Goal: Use online tool/utility: Utilize a website feature to perform a specific function

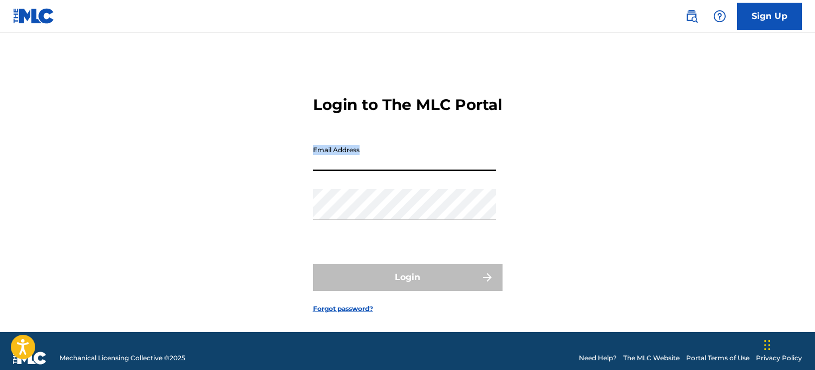
click at [387, 171] on input "Email Address" at bounding box center [404, 155] width 183 height 31
type input "[EMAIL_ADDRESS][DOMAIN_NAME]"
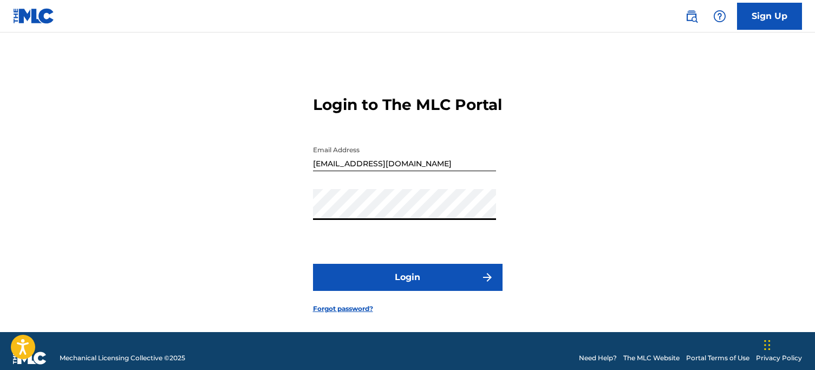
click at [404, 290] on button "Login" at bounding box center [408, 277] width 190 height 27
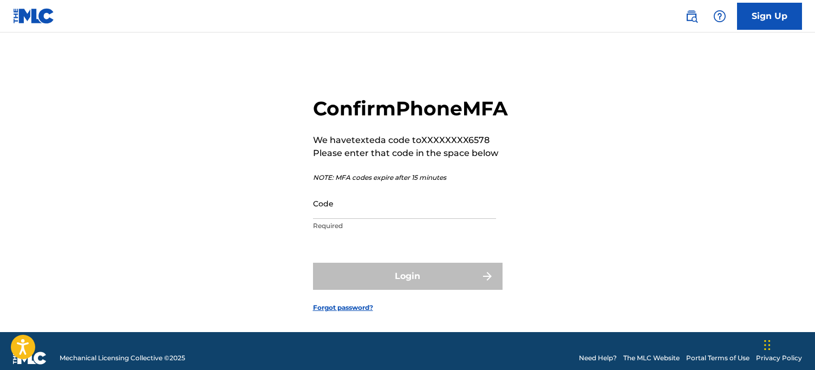
click at [365, 219] on input "Code" at bounding box center [404, 203] width 183 height 31
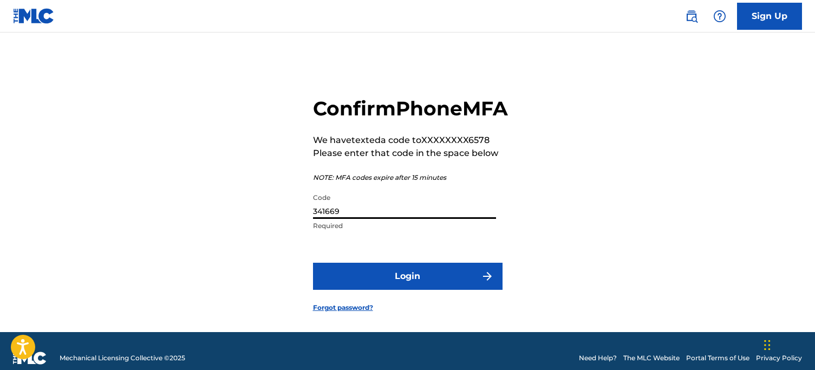
type input "341669"
click at [414, 290] on button "Login" at bounding box center [408, 276] width 190 height 27
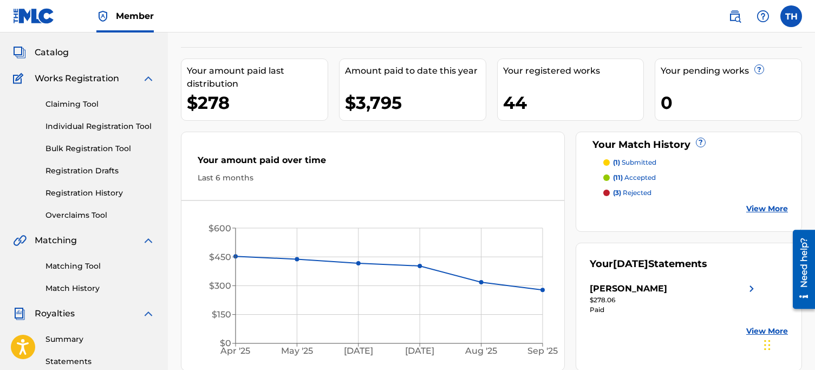
scroll to position [61, 0]
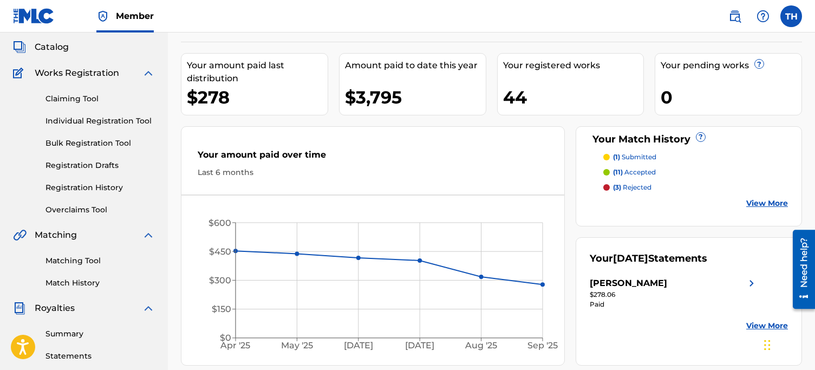
click at [632, 171] on p "(11) accepted" at bounding box center [634, 172] width 43 height 10
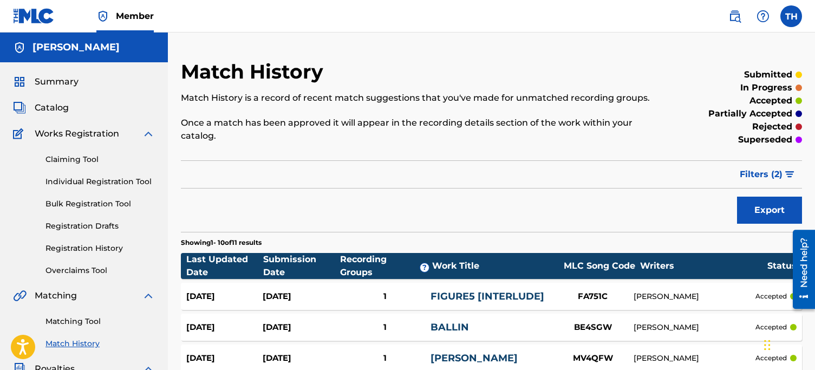
click at [61, 109] on span "Catalog" at bounding box center [52, 107] width 34 height 13
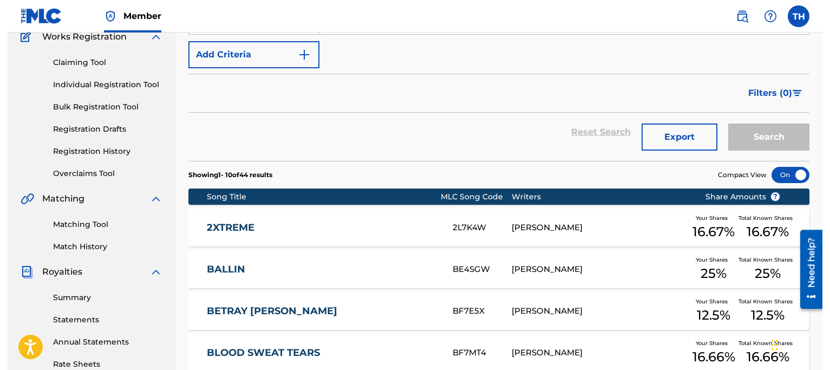
scroll to position [230, 0]
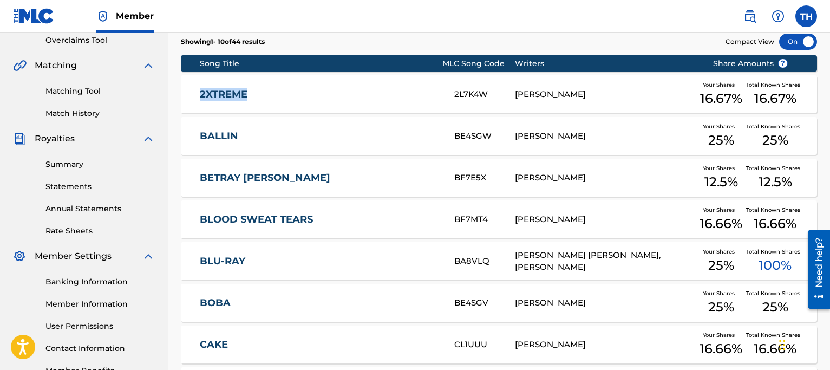
click at [264, 94] on link "2XTREME" at bounding box center [320, 94] width 240 height 12
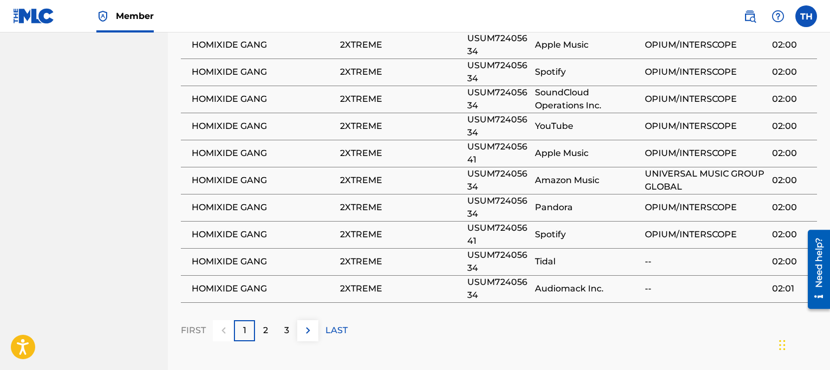
scroll to position [757, 0]
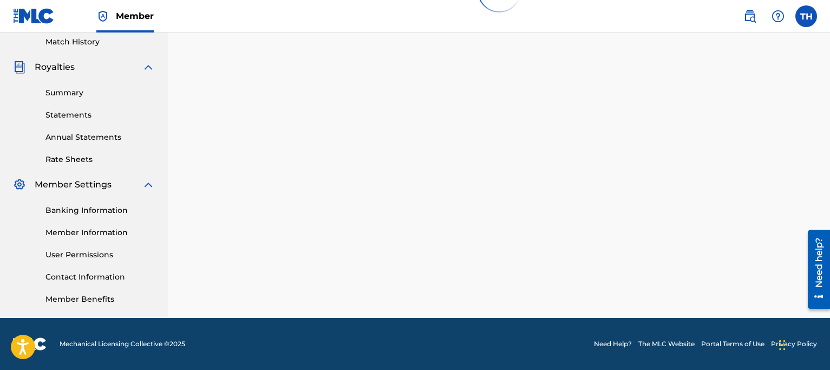
scroll to position [230, 0]
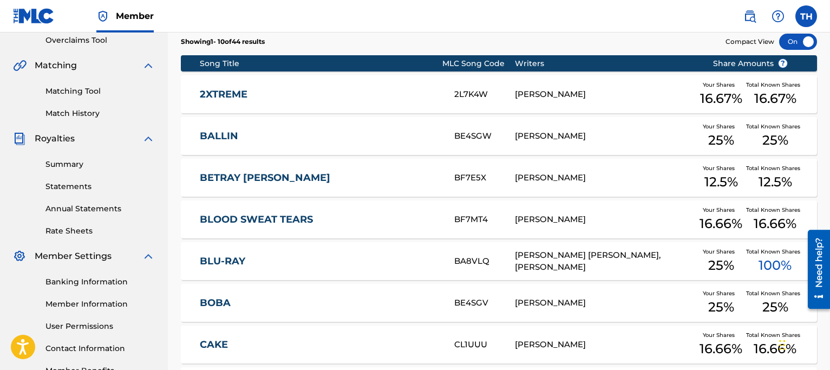
click at [225, 130] on link "BALLIN" at bounding box center [320, 136] width 240 height 12
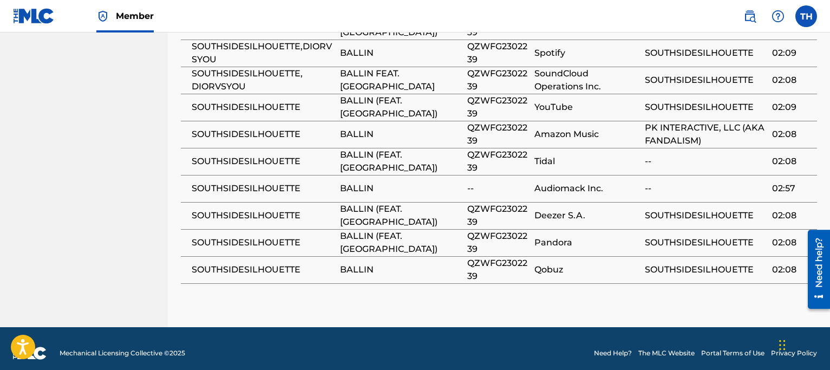
scroll to position [230, 0]
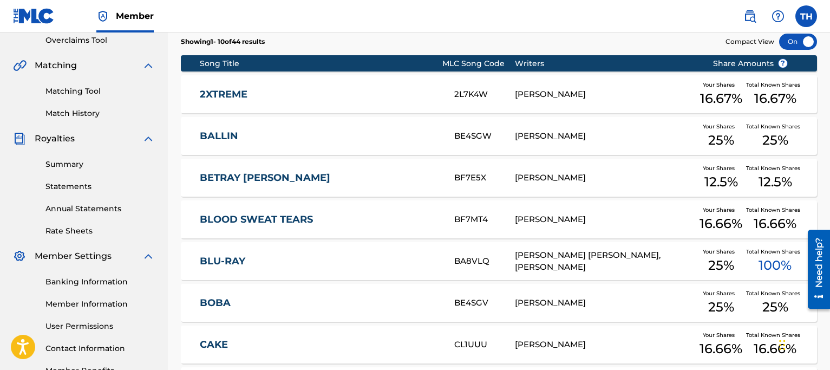
click at [232, 177] on link "BETRAY YA" at bounding box center [320, 178] width 240 height 12
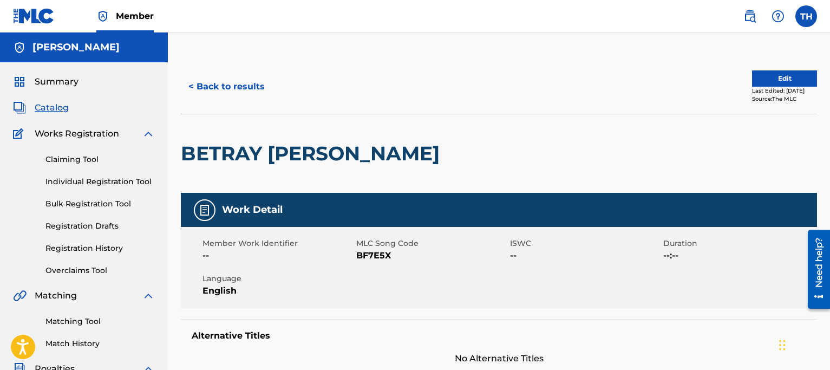
click at [88, 318] on link "Matching Tool" at bounding box center [99, 321] width 109 height 11
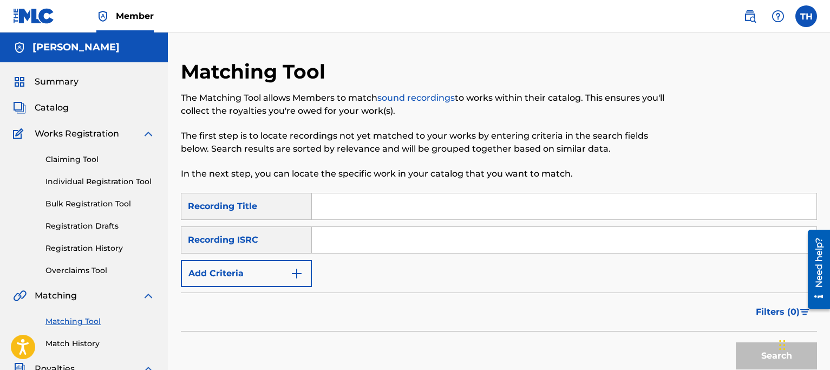
scroll to position [2, 0]
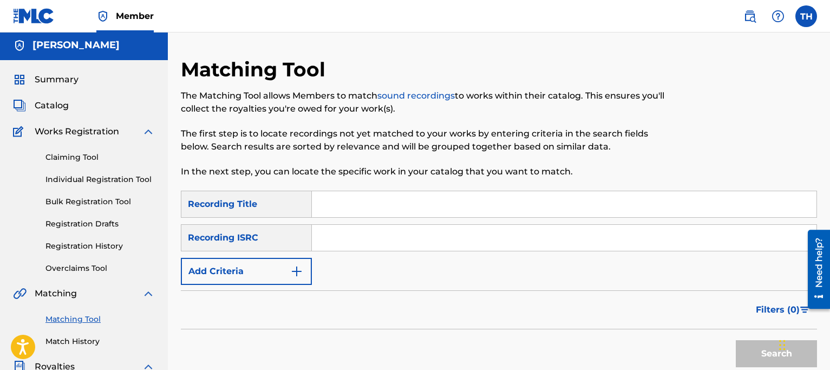
click at [352, 199] on input "Search Form" at bounding box center [564, 204] width 505 height 26
type input "Betray ya"
click at [344, 231] on input "Search Form" at bounding box center [564, 238] width 505 height 26
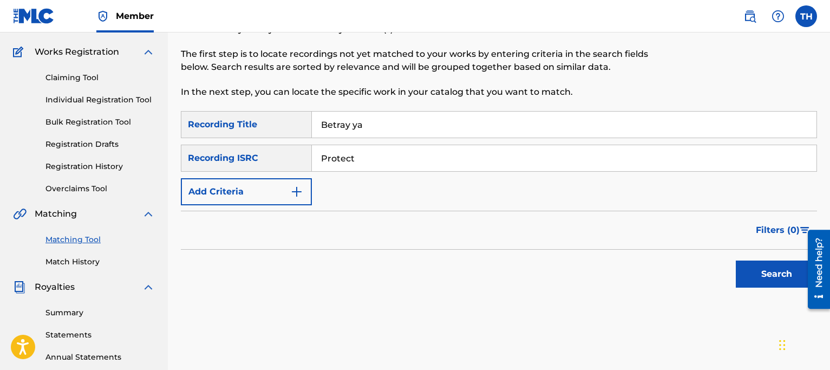
scroll to position [118, 0]
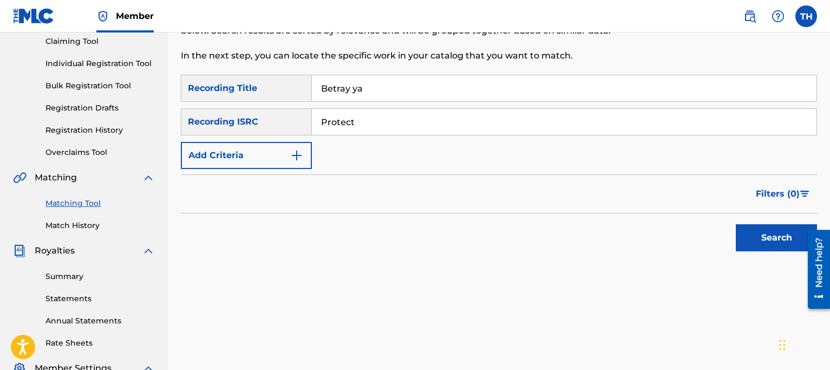
type input "Protect"
click at [773, 233] on button "Search" at bounding box center [776, 237] width 81 height 27
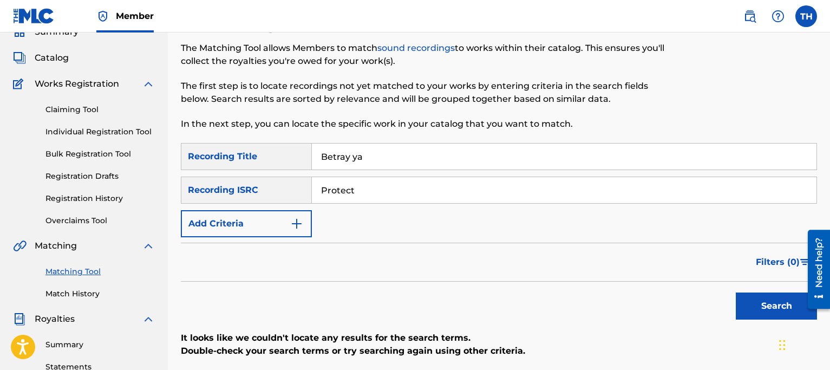
scroll to position [51, 0]
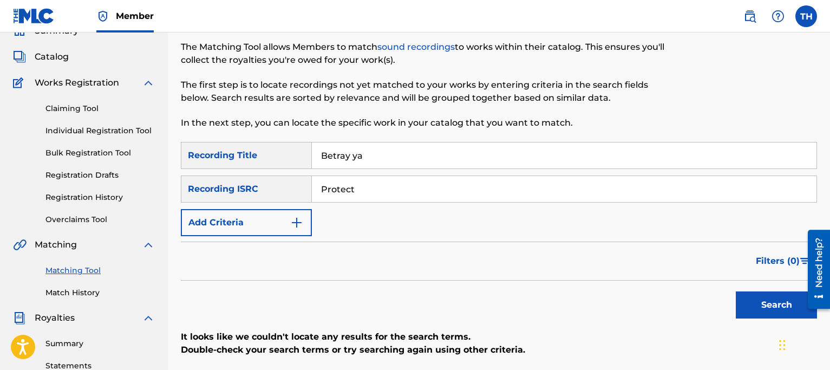
click at [749, 295] on button "Search" at bounding box center [776, 304] width 81 height 27
click at [277, 235] on button "Add Criteria" at bounding box center [246, 222] width 131 height 27
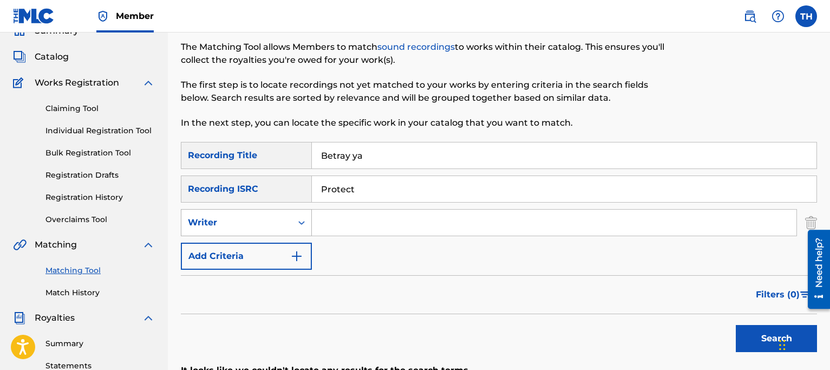
click at [271, 230] on div "Writer" at bounding box center [236, 222] width 110 height 21
click at [268, 253] on div "Recording Artist" at bounding box center [246, 249] width 130 height 27
click at [370, 217] on input "Search Form" at bounding box center [554, 223] width 485 height 26
type input "Protect"
drag, startPoint x: 391, startPoint y: 184, endPoint x: 249, endPoint y: 177, distance: 142.6
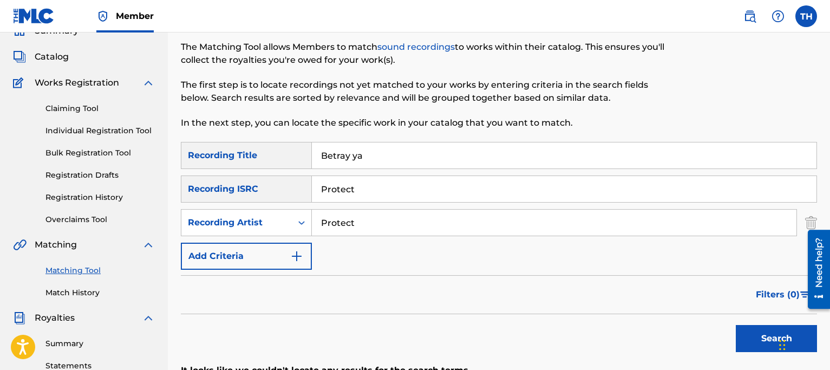
click at [249, 177] on div "SearchWithCriteriadde8105b-108e-4fa2-8c1a-bee395543aad Recording ISRC Protect" at bounding box center [499, 188] width 636 height 27
click at [774, 339] on button "Search" at bounding box center [776, 338] width 81 height 27
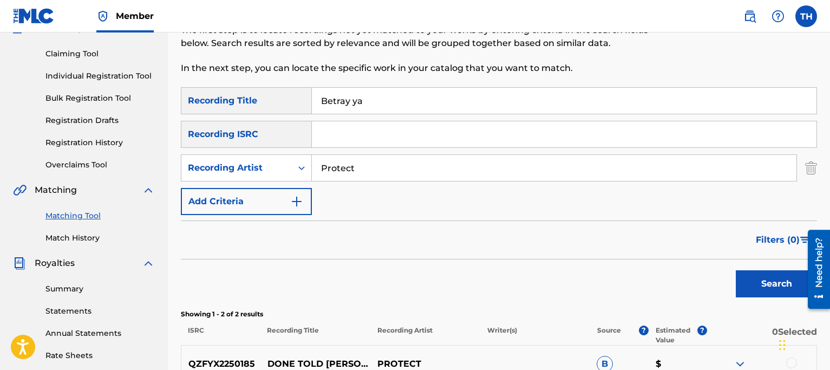
scroll to position [68, 0]
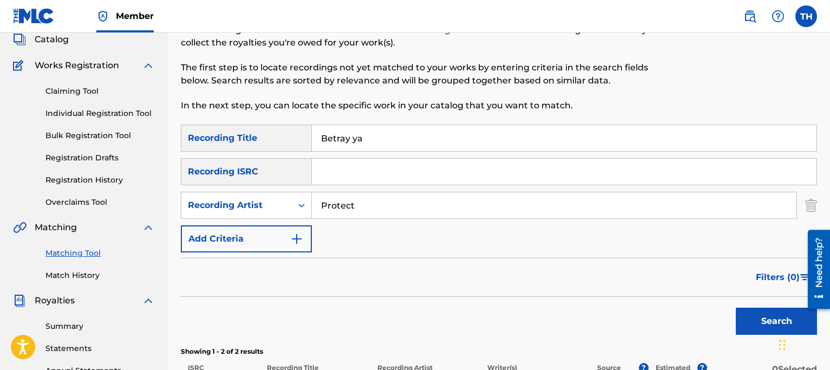
drag, startPoint x: 389, startPoint y: 140, endPoint x: 269, endPoint y: 136, distance: 120.3
click at [269, 136] on div "SearchWithCriteria989e2a19-236b-4138-bbf2-f2f53ea02895 Recording Title Betray ya" at bounding box center [499, 138] width 636 height 27
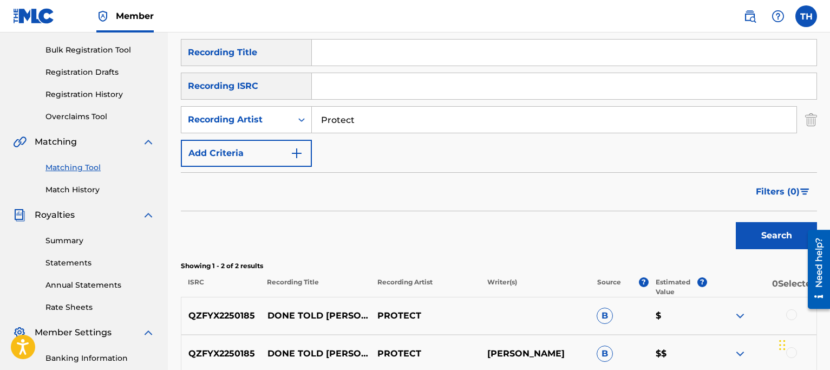
scroll to position [171, 0]
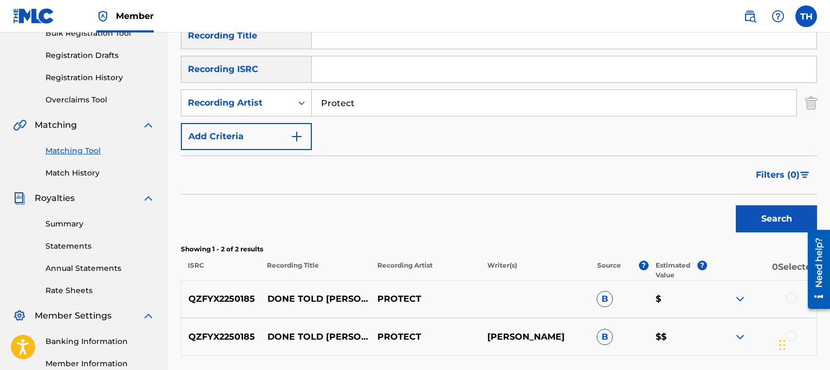
click at [789, 228] on button "Search" at bounding box center [776, 218] width 81 height 27
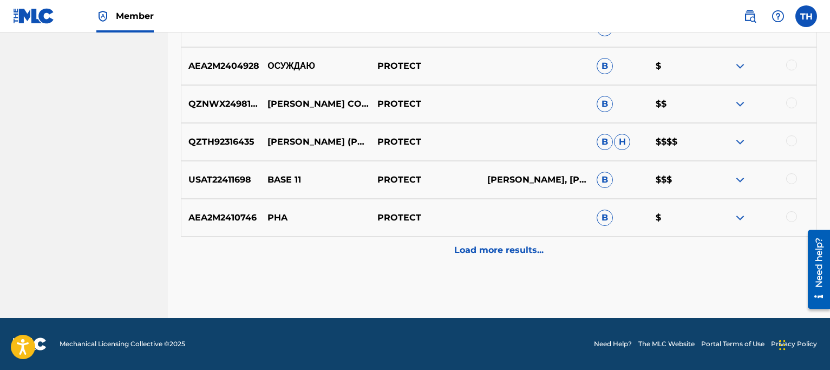
click at [484, 245] on p "Load more results..." at bounding box center [498, 250] width 89 height 13
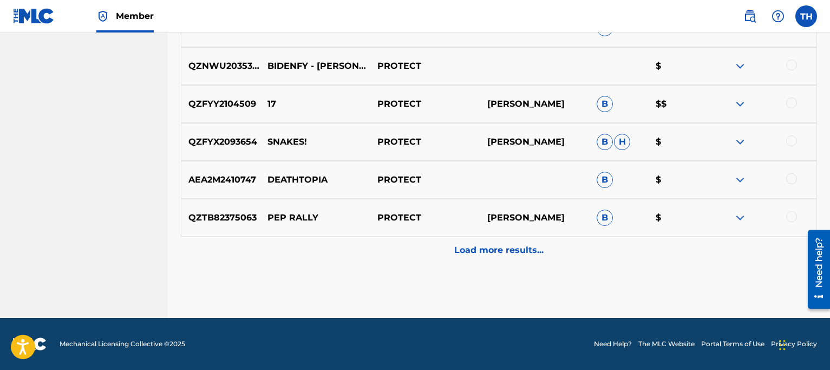
click at [486, 238] on div "Load more results..." at bounding box center [499, 250] width 636 height 27
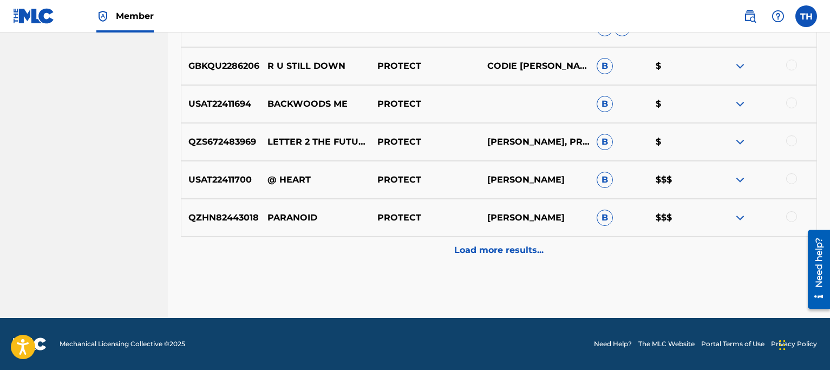
click at [485, 240] on div "Load more results..." at bounding box center [499, 250] width 636 height 27
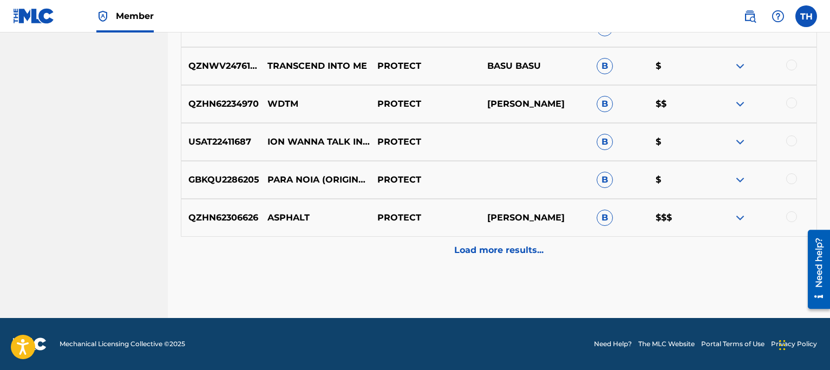
click at [485, 243] on div "Load more results..." at bounding box center [499, 250] width 636 height 27
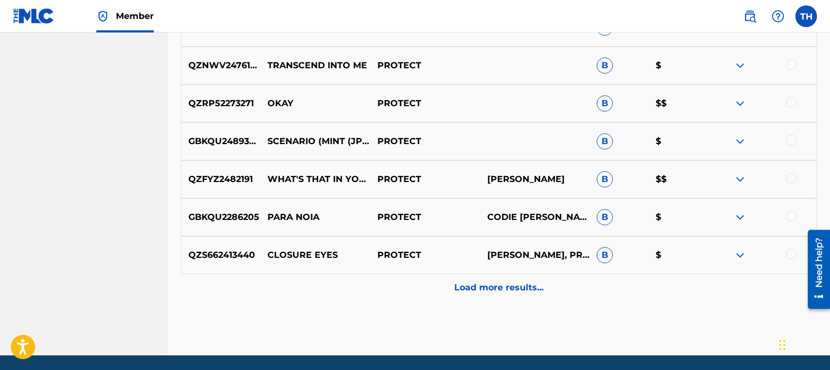
click at [476, 280] on div "Load more results..." at bounding box center [499, 287] width 636 height 27
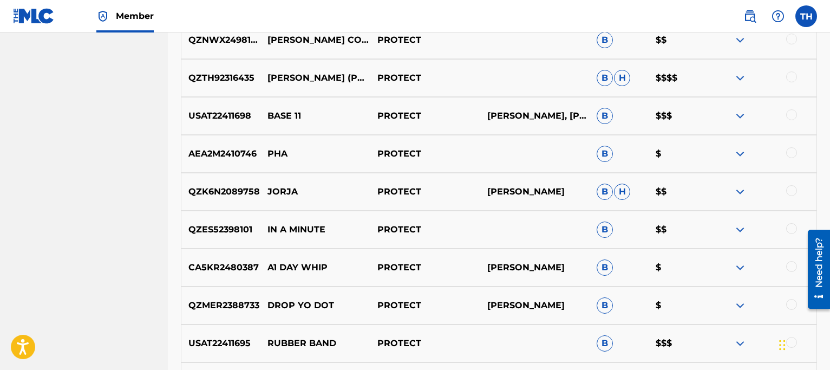
scroll to position [0, 0]
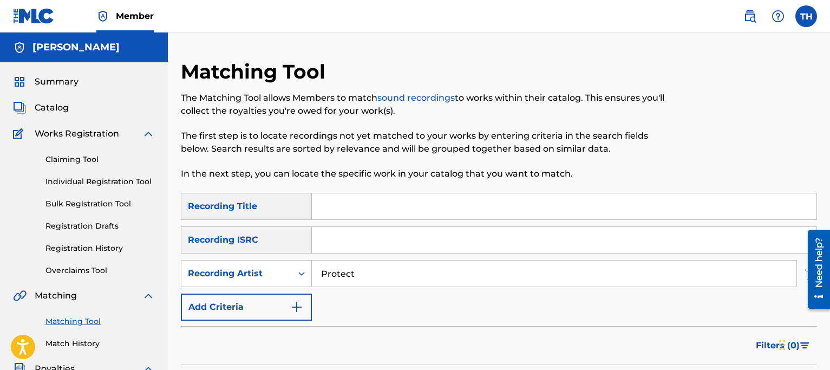
click at [79, 102] on div "Catalog" at bounding box center [84, 107] width 142 height 13
click at [57, 104] on span "Catalog" at bounding box center [52, 107] width 34 height 13
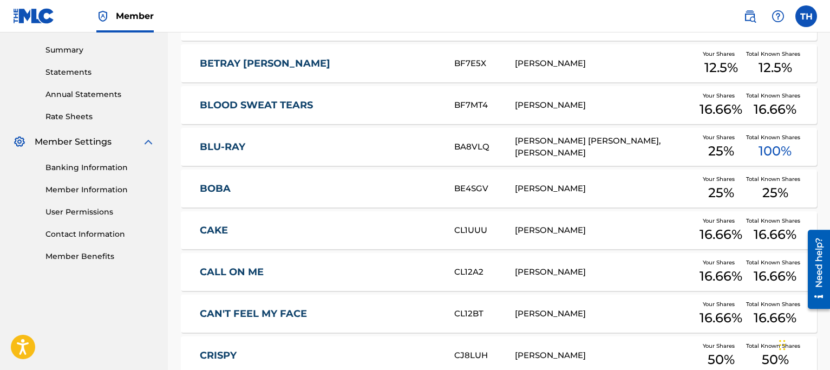
scroll to position [286, 0]
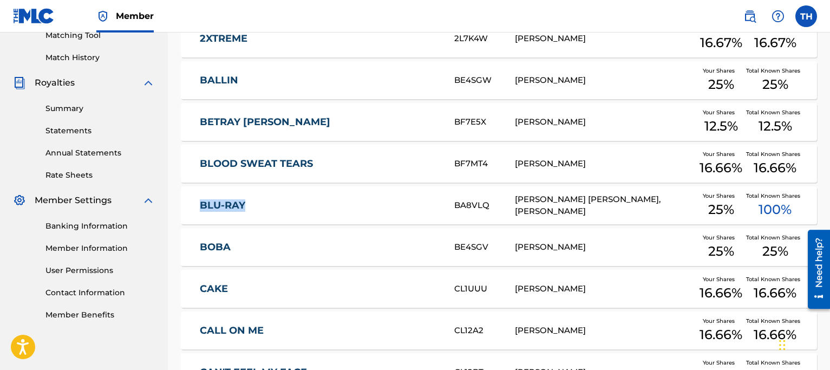
click at [238, 201] on link "BLU-RAY" at bounding box center [320, 205] width 240 height 12
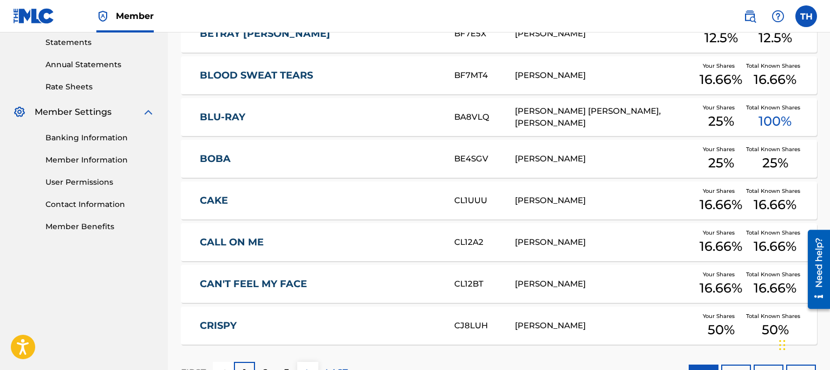
scroll to position [375, 0]
click at [223, 163] on link "BOBA" at bounding box center [320, 158] width 240 height 12
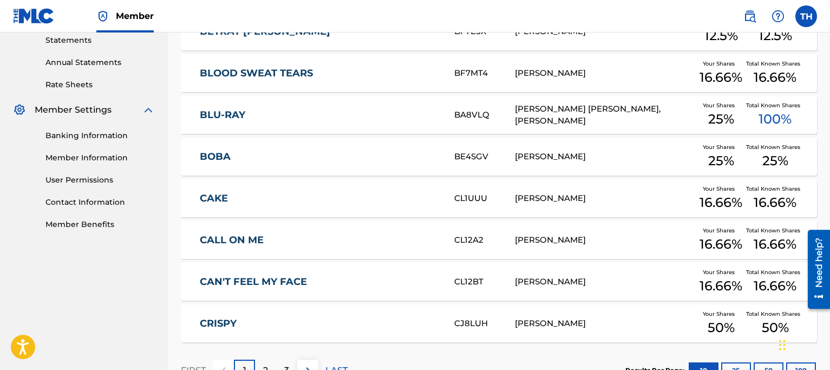
scroll to position [377, 0]
click at [226, 192] on link "CAKE" at bounding box center [320, 198] width 240 height 12
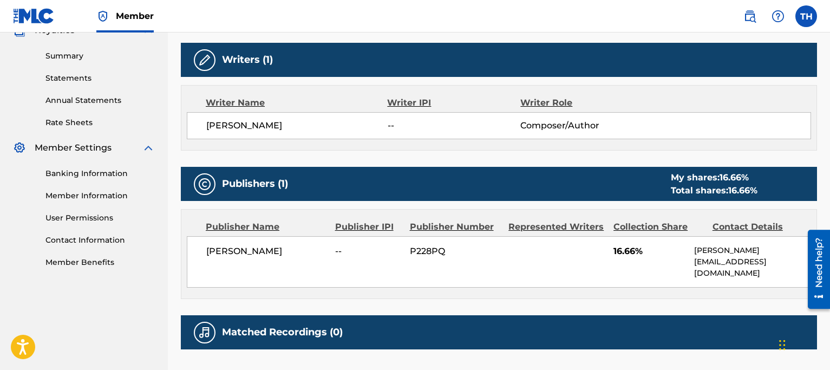
scroll to position [436, 0]
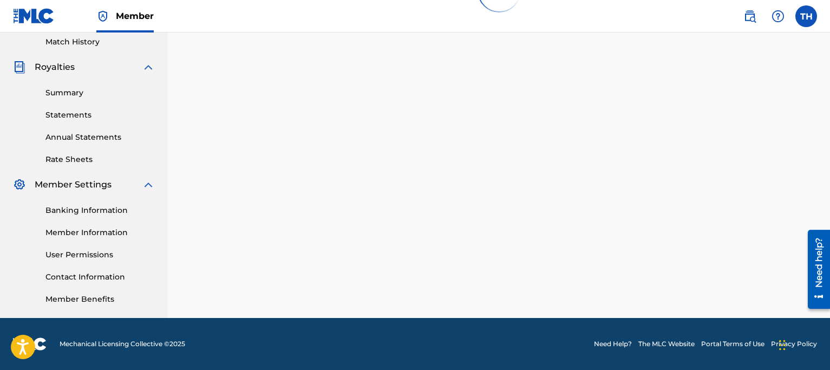
scroll to position [377, 0]
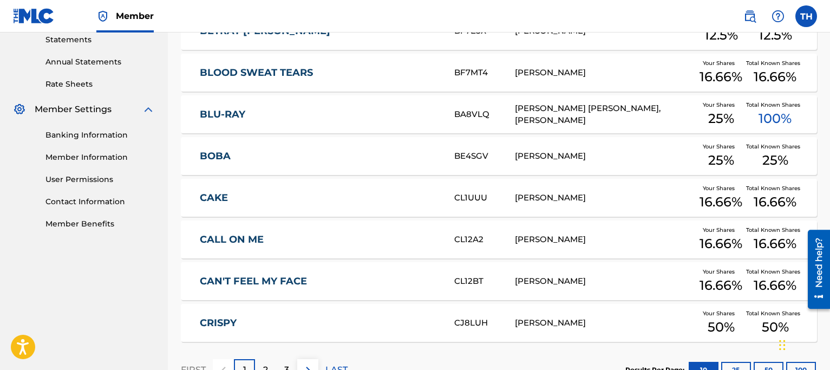
click at [236, 239] on link "CALL ON ME" at bounding box center [320, 239] width 240 height 12
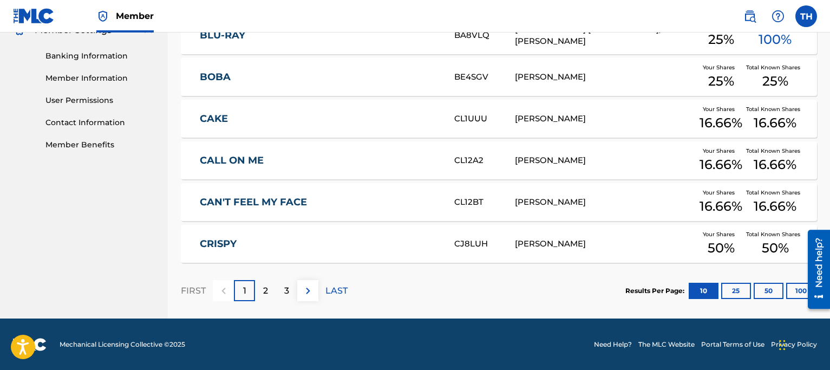
scroll to position [456, 0]
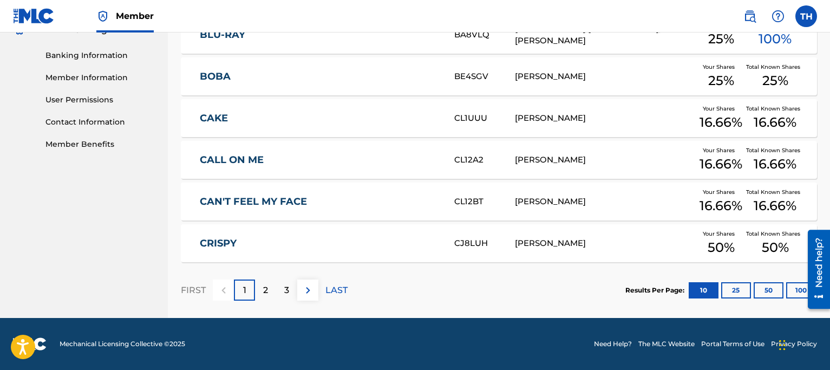
click at [262, 203] on link "CAN'T FEEL MY FACE" at bounding box center [320, 201] width 240 height 12
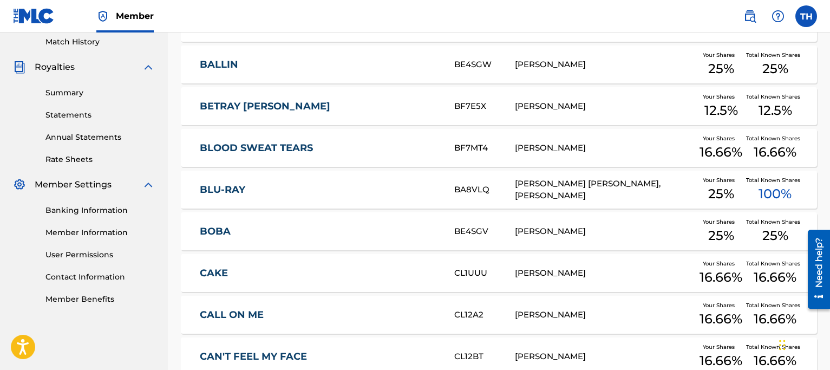
scroll to position [436, 0]
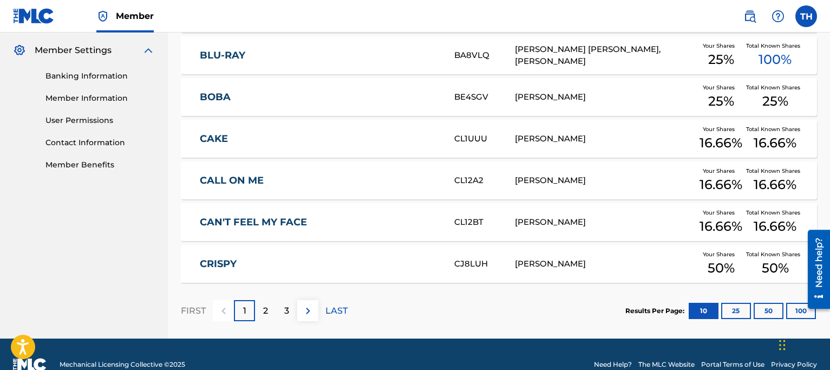
click at [222, 261] on link "CRISPY" at bounding box center [320, 264] width 240 height 12
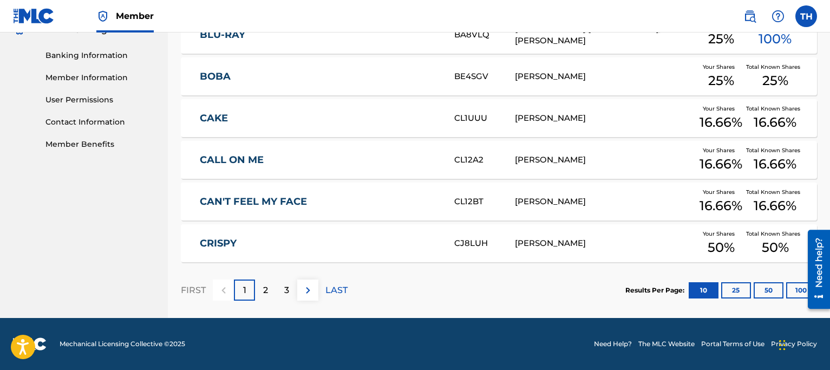
click at [264, 290] on p "2" at bounding box center [265, 290] width 5 height 13
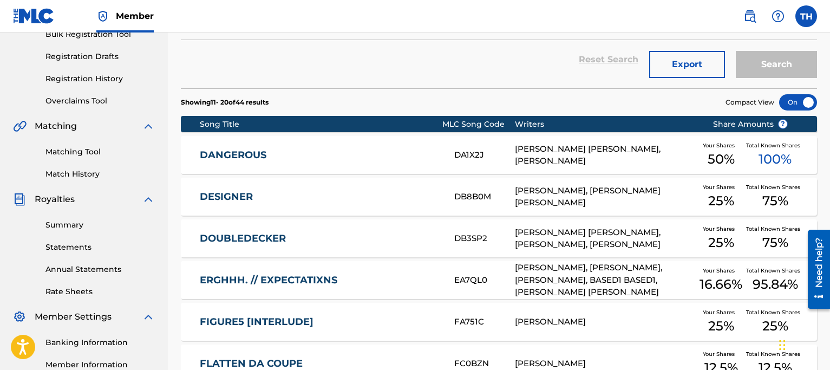
scroll to position [188, 0]
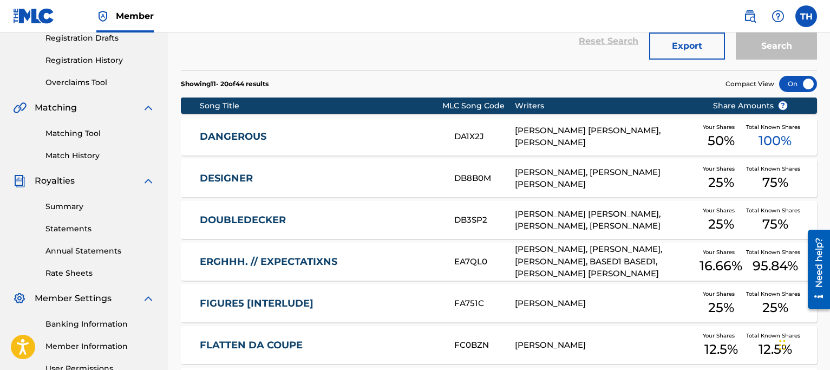
click at [250, 142] on div "DANGEROUS DA1X2J DANIKA ALEXIS HERRICK, FRANK CHILDRESS, DAVID ORION POINTER Yo…" at bounding box center [499, 136] width 636 height 38
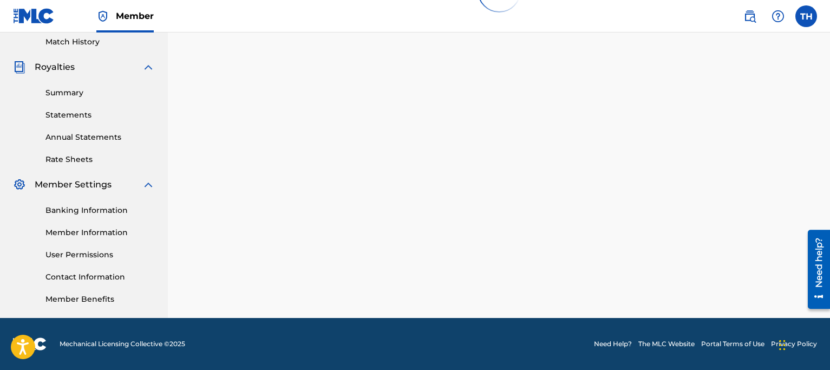
scroll to position [188, 0]
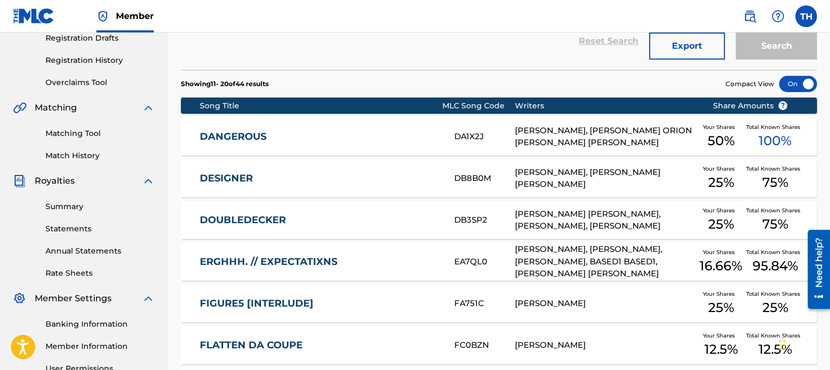
click at [253, 174] on link "DESIGNER" at bounding box center [320, 178] width 240 height 12
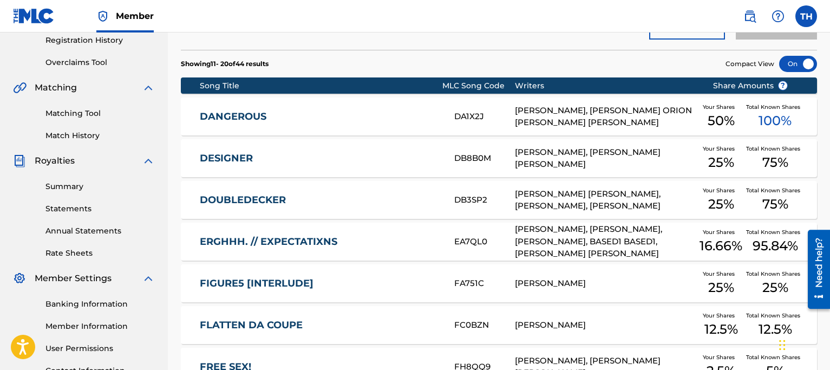
scroll to position [209, 0]
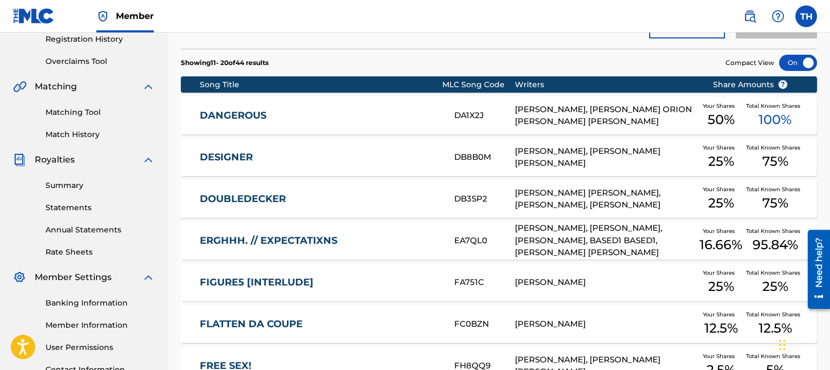
click at [267, 197] on link "DOUBLEDECKER" at bounding box center [320, 199] width 240 height 12
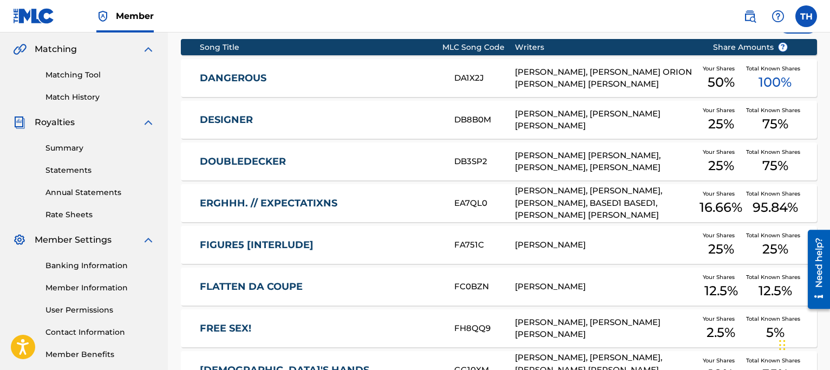
scroll to position [249, 0]
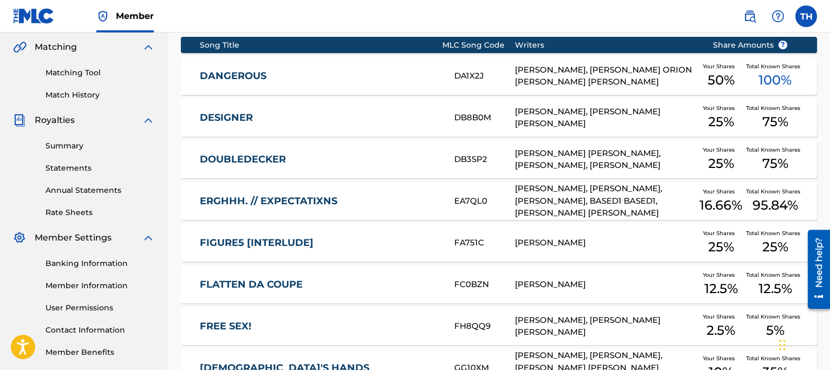
click at [279, 198] on link "ERGHHH. // EXPECTATIXNS" at bounding box center [320, 201] width 240 height 12
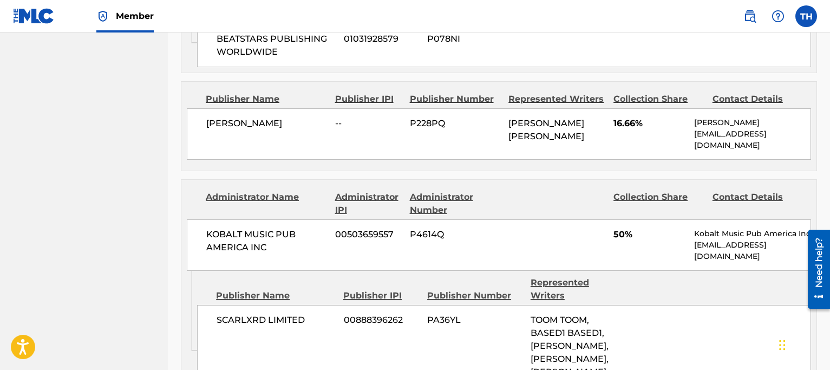
scroll to position [865, 0]
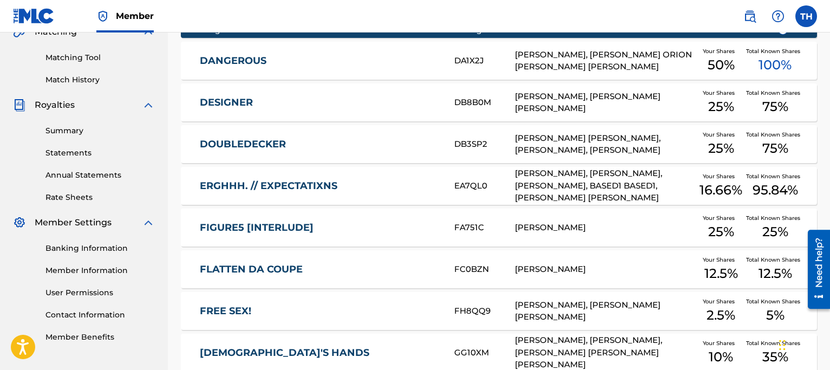
scroll to position [277, 0]
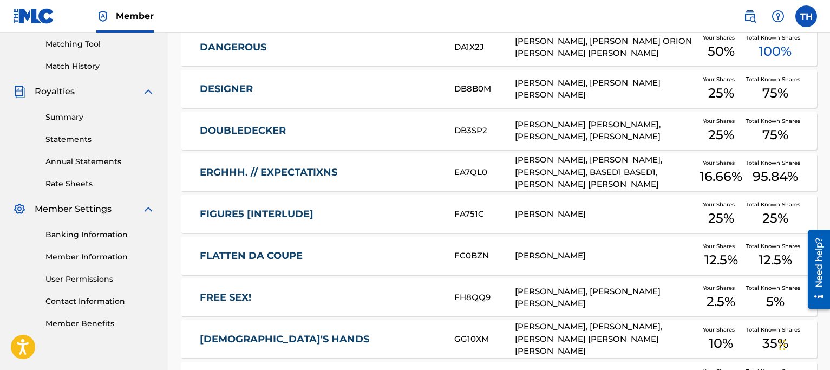
click at [280, 208] on link "FIGURE5 [INTERLUDE]" at bounding box center [320, 214] width 240 height 12
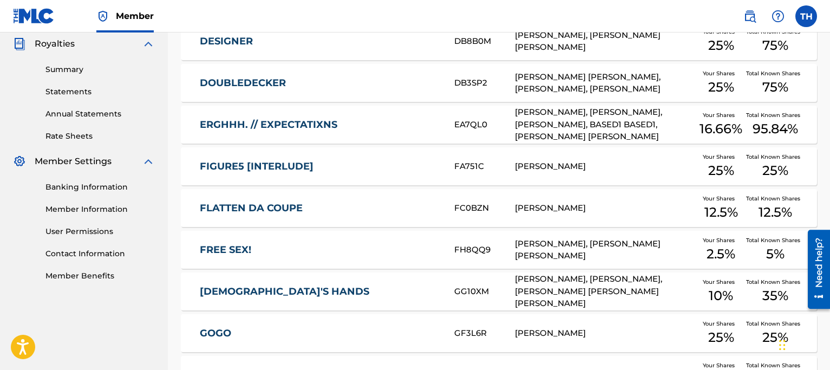
scroll to position [345, 0]
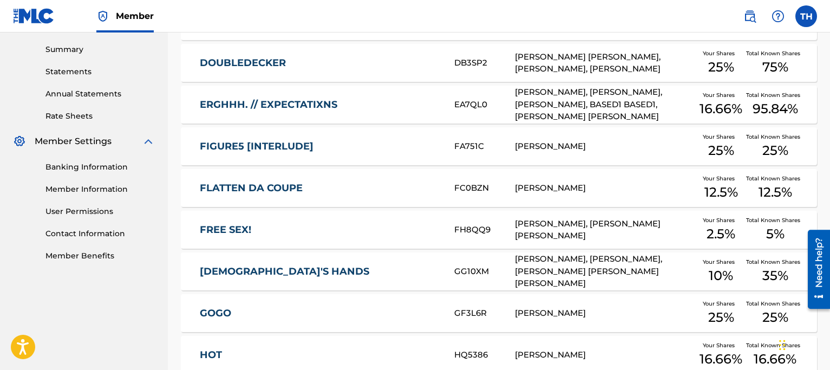
click at [275, 179] on div "FLATTEN DA COUPE FC0BZN THOMAS HERRICK Your Shares 12.5 % Total Known Shares 12…" at bounding box center [499, 188] width 636 height 38
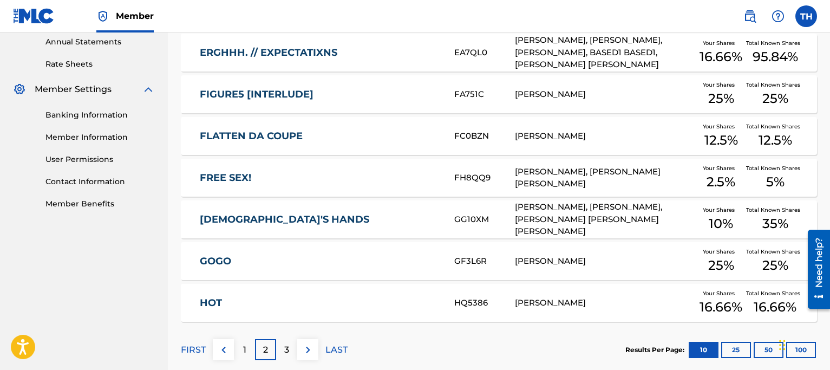
scroll to position [405, 0]
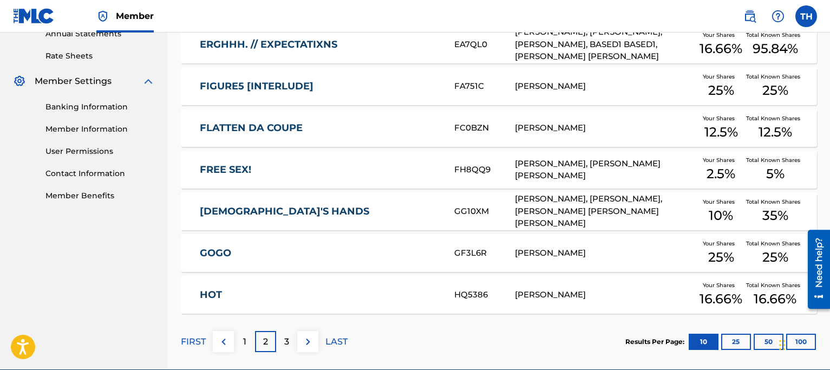
click at [225, 168] on link "FREE SEX!" at bounding box center [320, 170] width 240 height 12
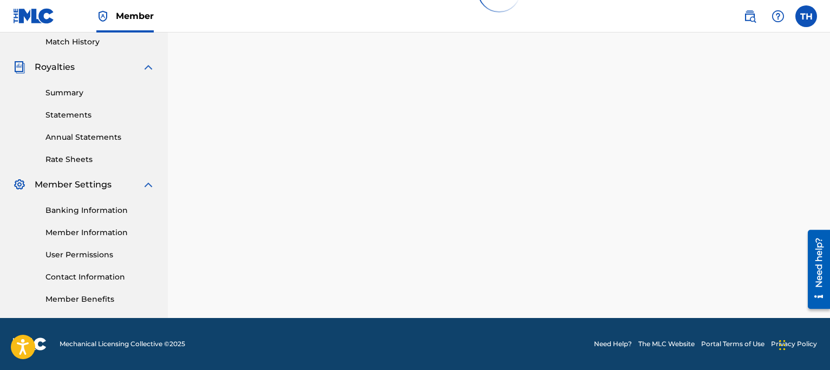
scroll to position [405, 0]
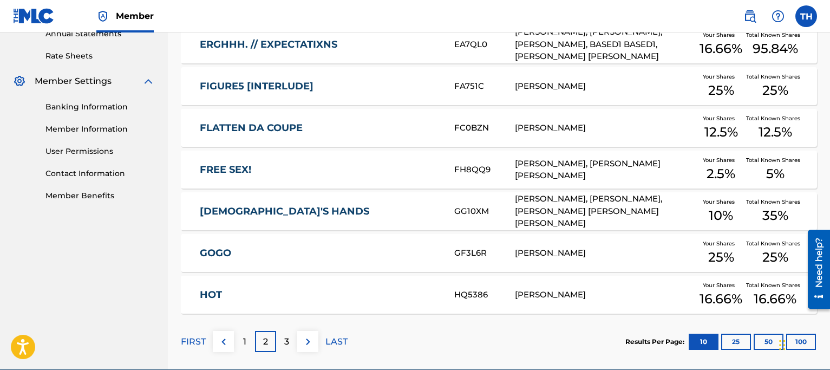
click at [244, 202] on div "GOD'S HANDS GG10XM PEYTON MCDOWELL, SEAN K REID, THOMAS BRENT HERRICK, BARRY IS…" at bounding box center [499, 211] width 636 height 38
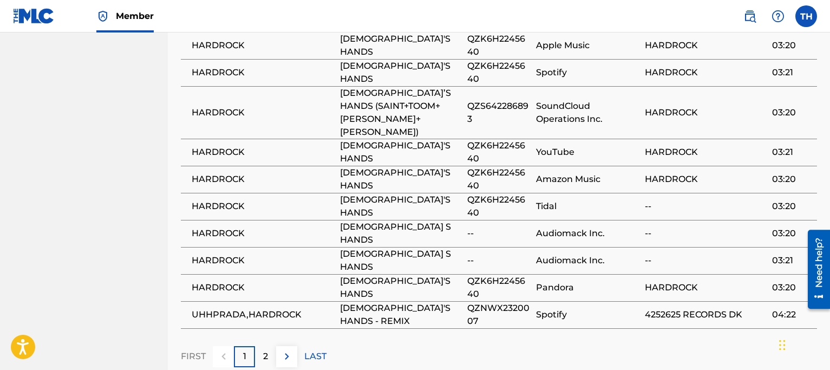
scroll to position [1077, 0]
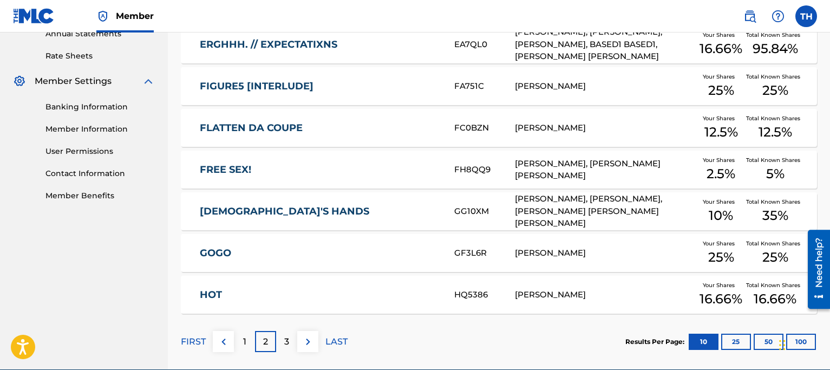
scroll to position [407, 0]
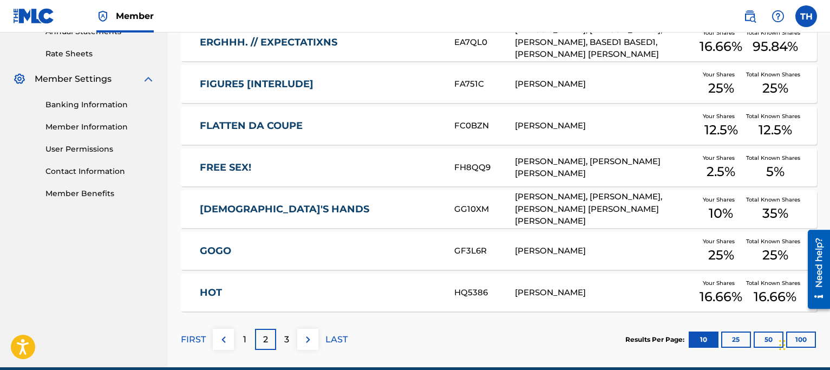
click at [246, 228] on section "Song Title MLC Song Code Writers Share Amounts ? DANGEROUS DA1X2J FRANK CHILDRE…" at bounding box center [499, 92] width 636 height 439
click at [239, 244] on div "GOGO GF3L6R THOMAS BRENT HERRICK Your Shares 25 % Total Known Shares 25 %" at bounding box center [499, 251] width 636 height 38
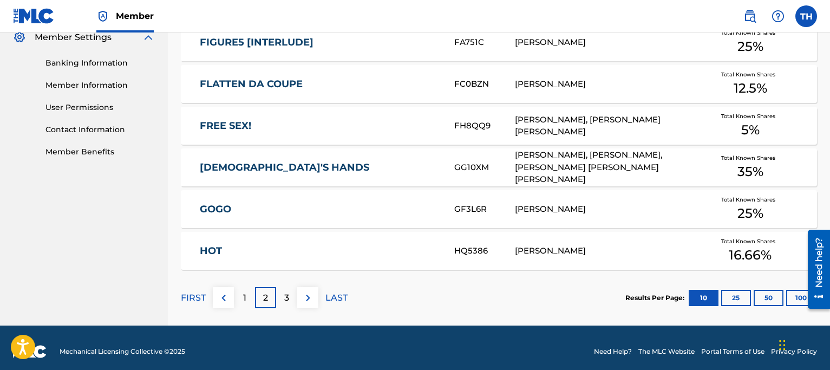
scroll to position [456, 0]
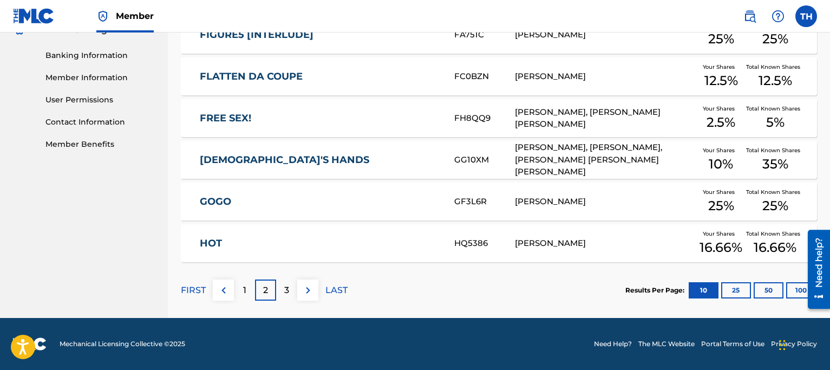
click at [225, 240] on link "HOT" at bounding box center [320, 243] width 240 height 12
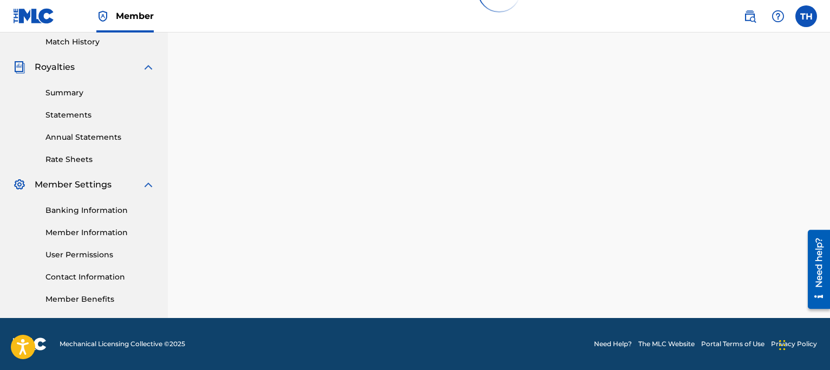
scroll to position [428, 0]
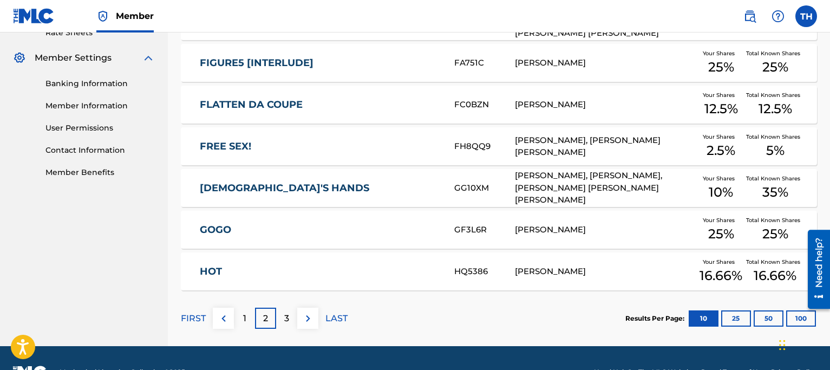
click at [283, 312] on div "3" at bounding box center [286, 318] width 21 height 21
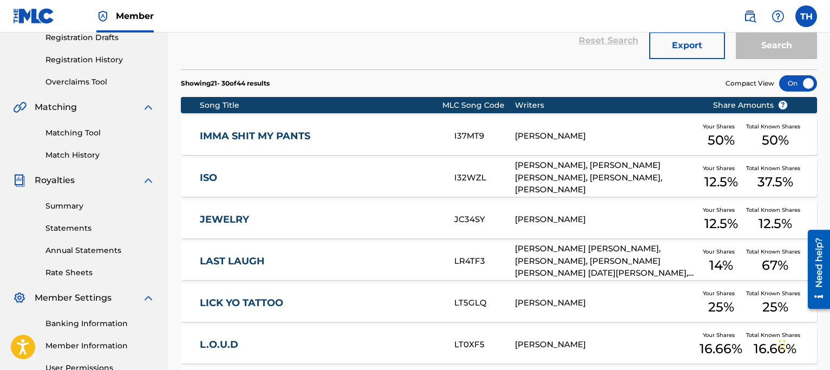
scroll to position [186, 0]
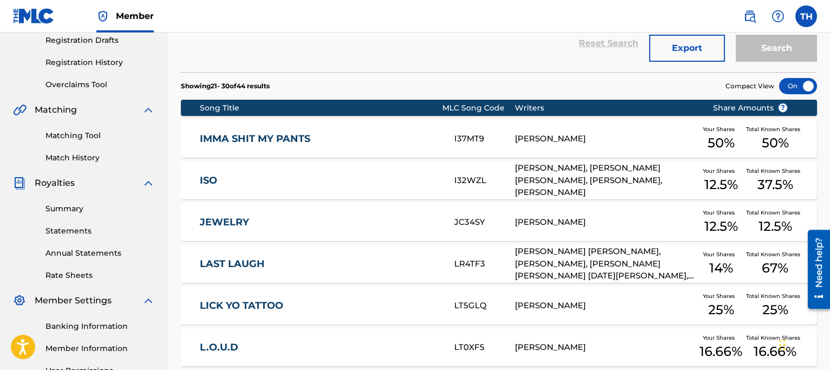
click at [257, 140] on link "IMMA SHIT MY PANTS" at bounding box center [320, 139] width 240 height 12
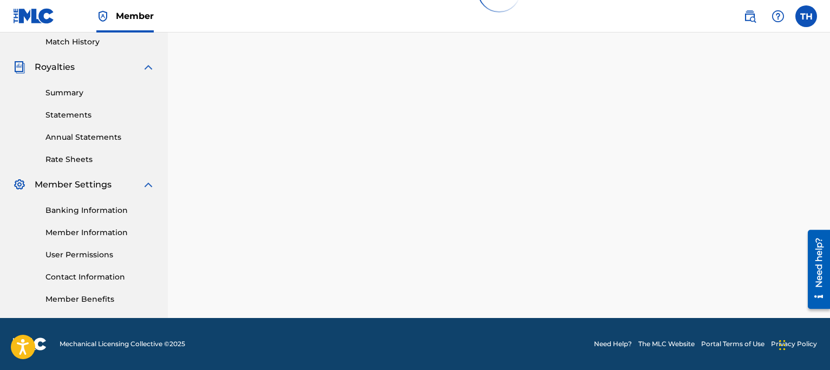
scroll to position [186, 0]
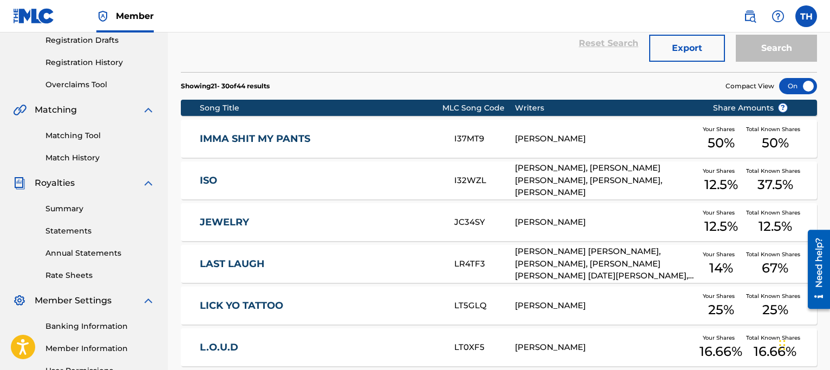
click at [230, 172] on div "ISO I32WZL CODY H ROUNDS, RIO LEYVA, THOMAS BRENT HERRICK, HERBERT WATERS, RICK…" at bounding box center [499, 180] width 636 height 38
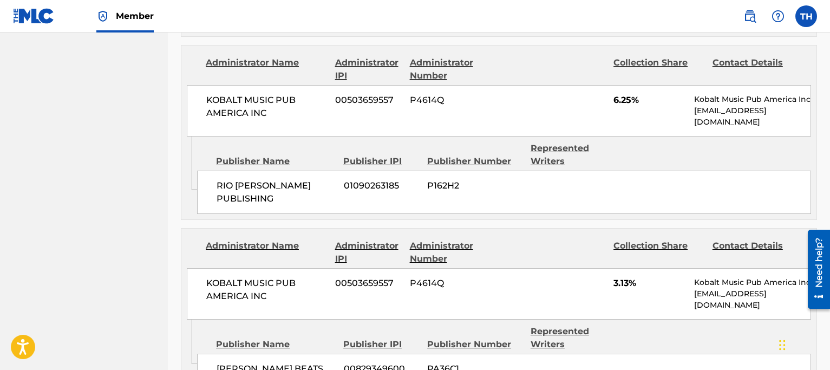
scroll to position [1048, 0]
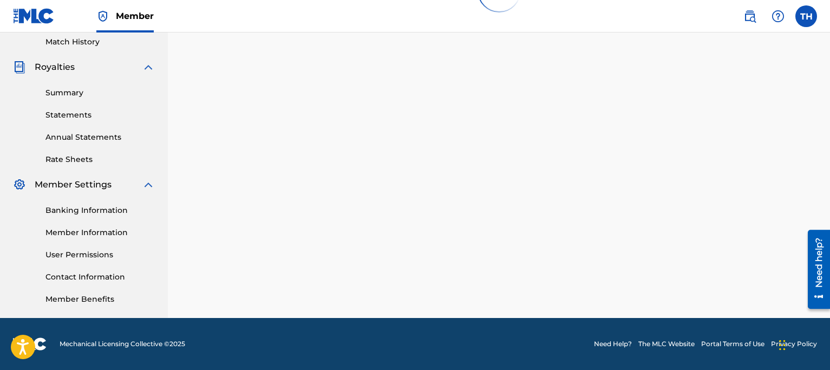
scroll to position [186, 0]
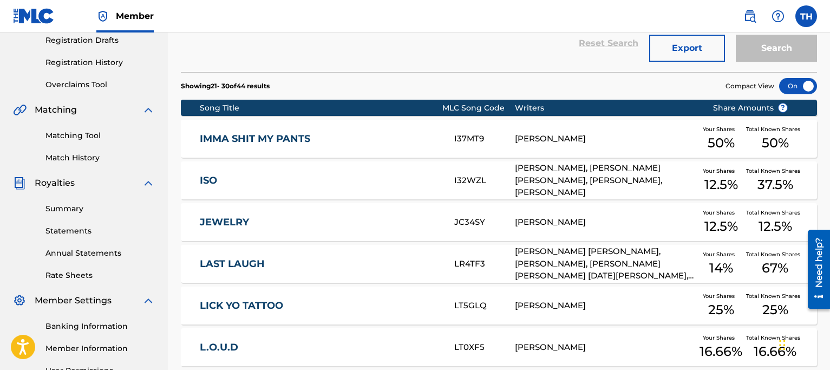
click at [249, 217] on link "JEWELRY" at bounding box center [320, 222] width 240 height 12
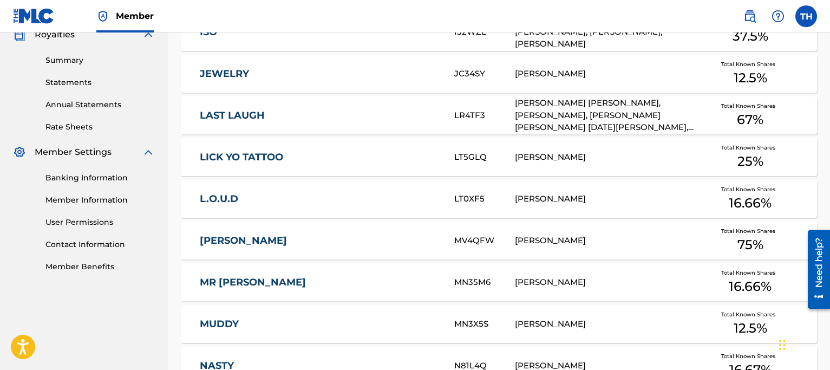
scroll to position [362, 0]
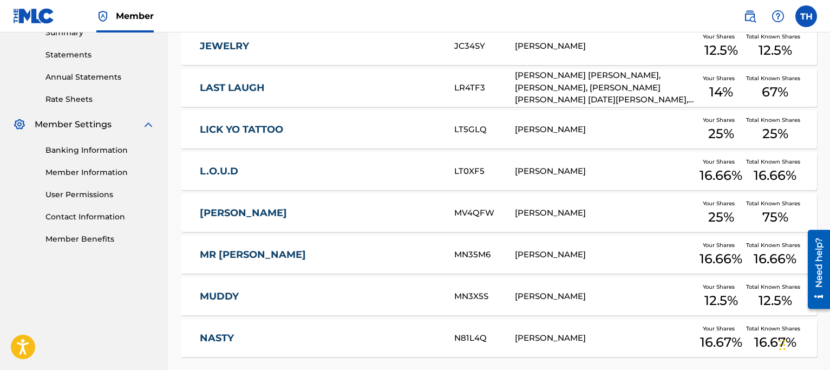
click at [240, 90] on link "LAST LAUGH" at bounding box center [320, 88] width 240 height 12
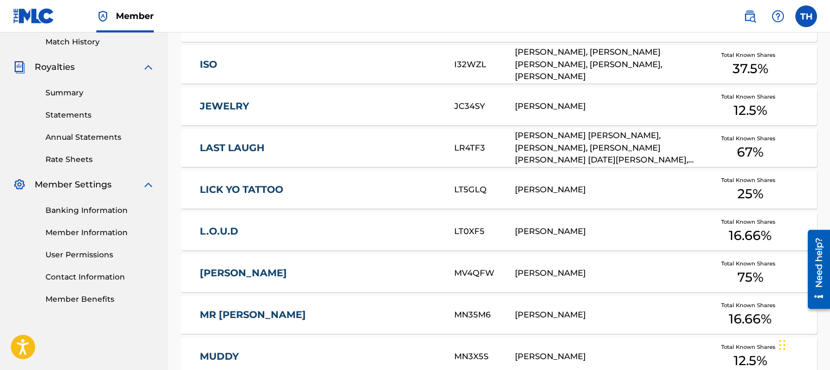
scroll to position [362, 0]
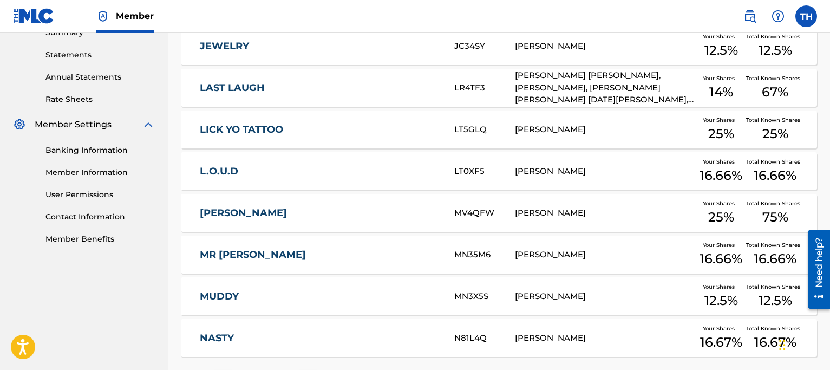
click at [277, 140] on div "LICK YO TATTOO LT5GLQ THOMAS HERRICK Your Shares 25 % Total Known Shares 25 %" at bounding box center [499, 129] width 636 height 38
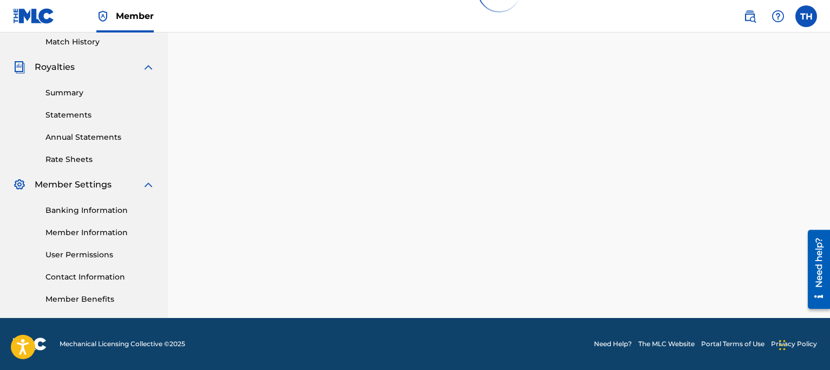
scroll to position [362, 0]
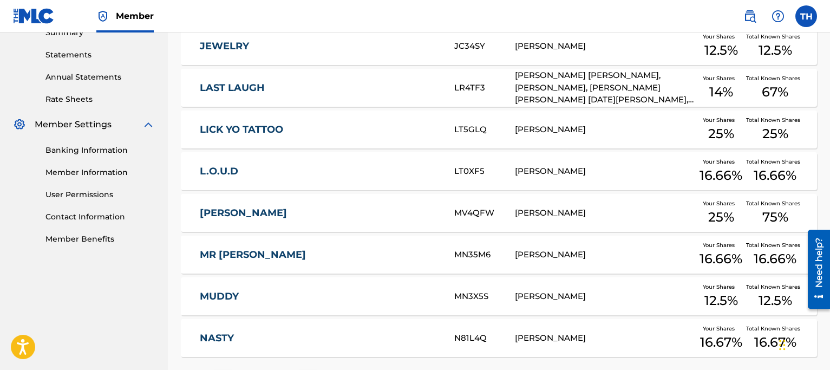
click at [228, 172] on link "L.O.U.D" at bounding box center [320, 171] width 240 height 12
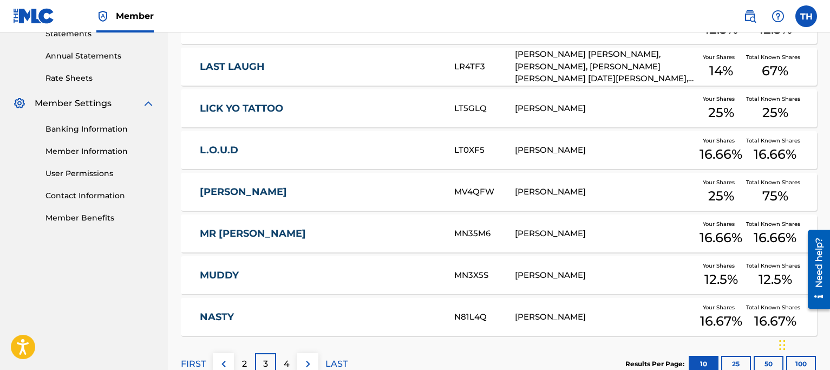
scroll to position [384, 0]
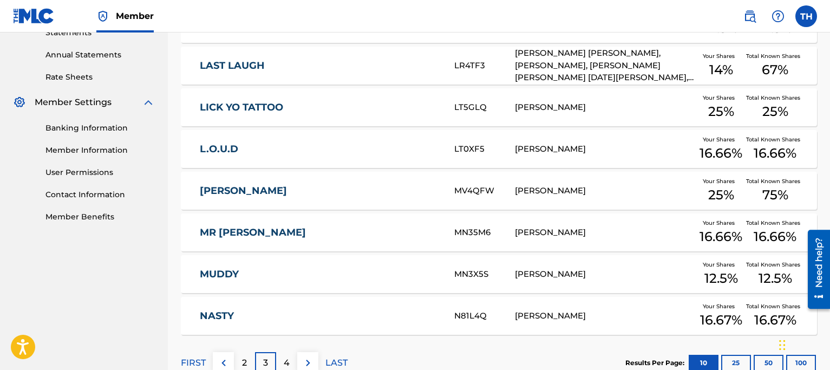
click at [233, 192] on link "MANDY" at bounding box center [320, 191] width 240 height 12
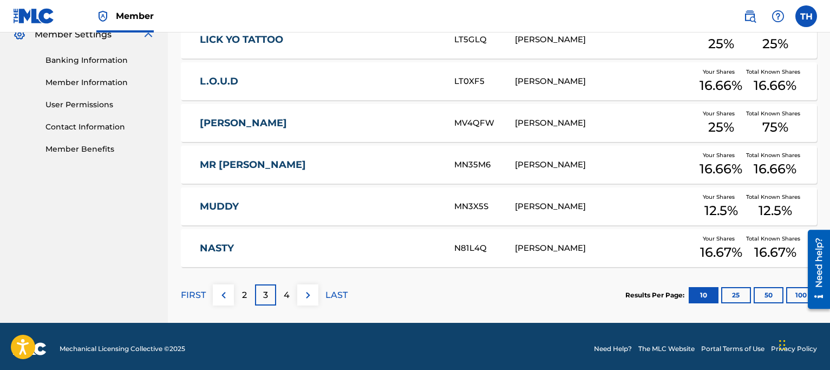
scroll to position [456, 0]
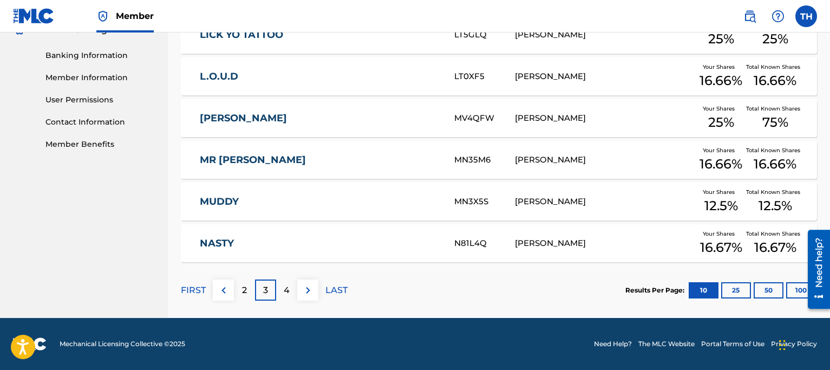
click at [240, 163] on link "MR SPENDALOT" at bounding box center [320, 160] width 240 height 12
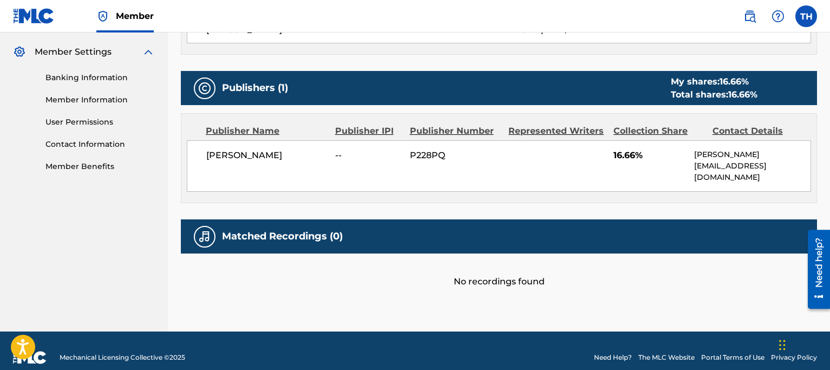
scroll to position [436, 0]
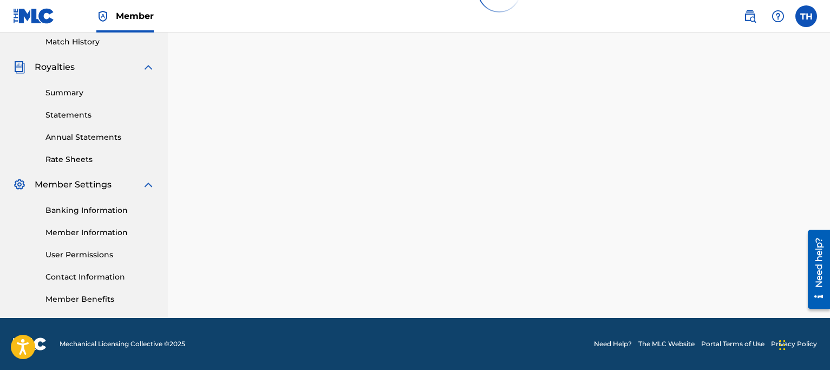
scroll to position [436, 0]
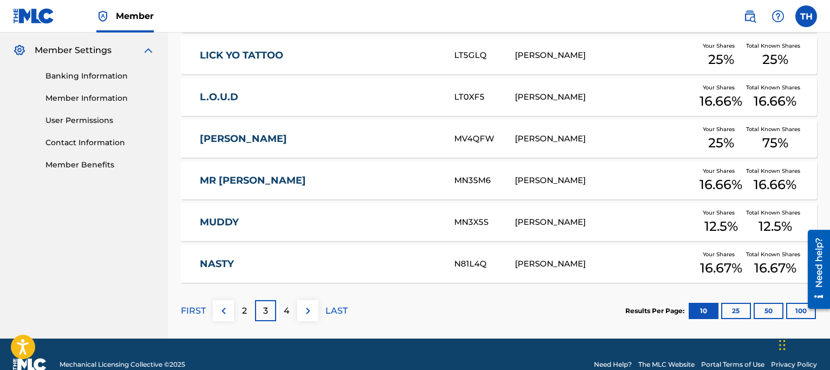
click at [234, 227] on link "MUDDY" at bounding box center [320, 222] width 240 height 12
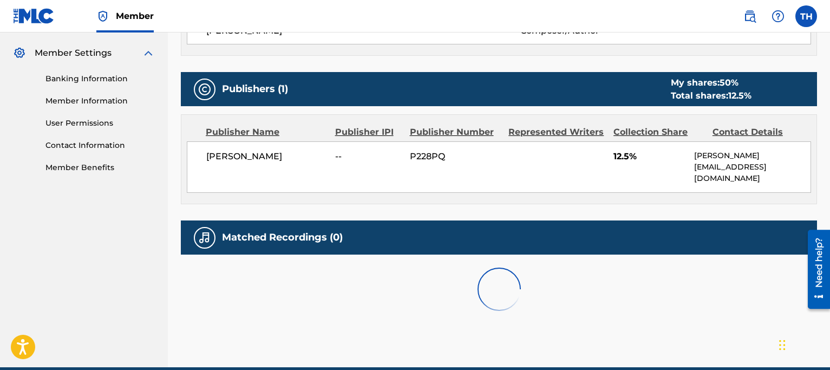
scroll to position [436, 0]
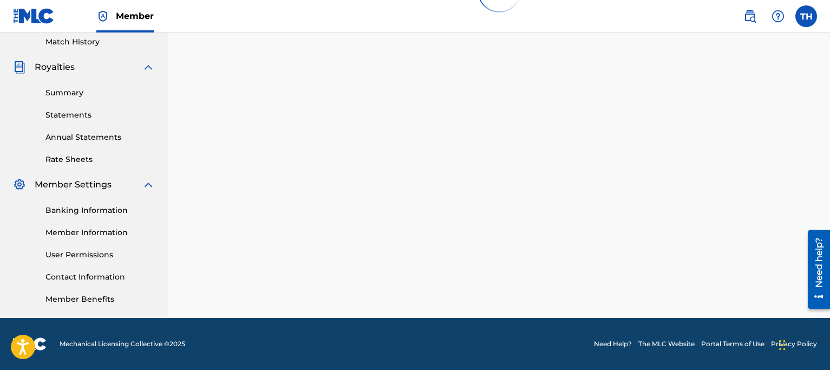
scroll to position [436, 0]
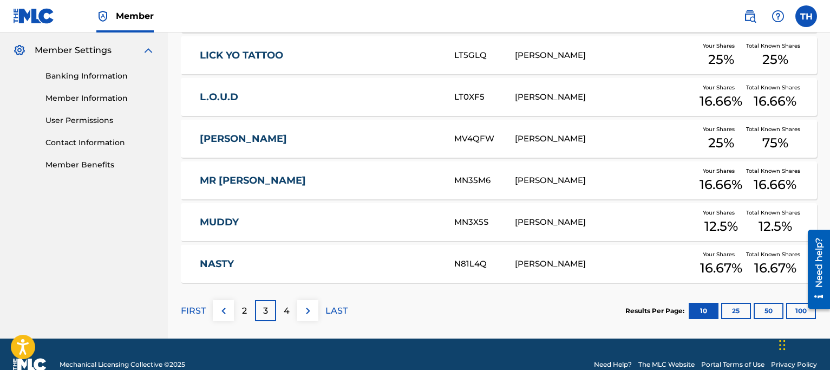
click at [228, 269] on link "NASTY" at bounding box center [320, 264] width 240 height 12
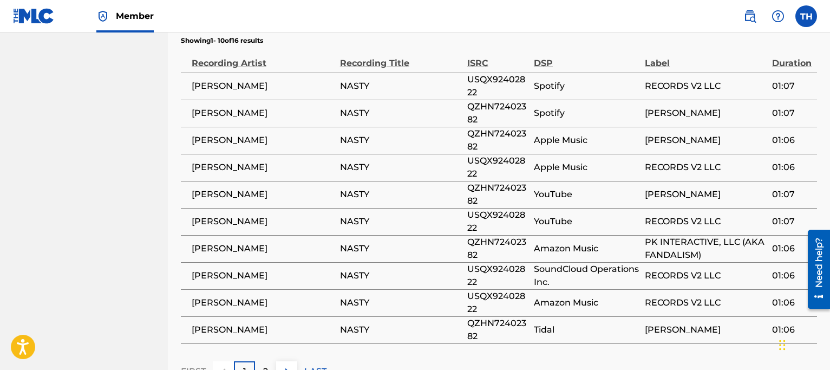
scroll to position [666, 0]
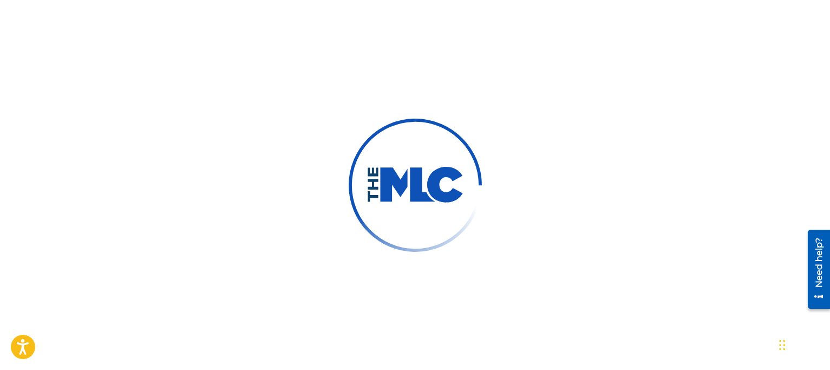
scroll to position [16, 0]
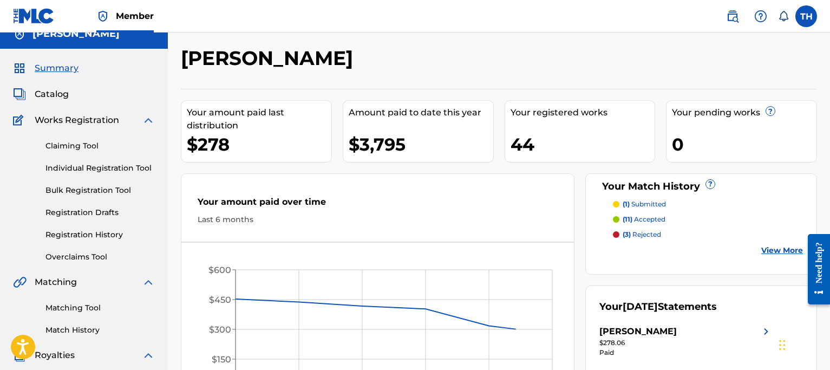
scroll to position [65, 0]
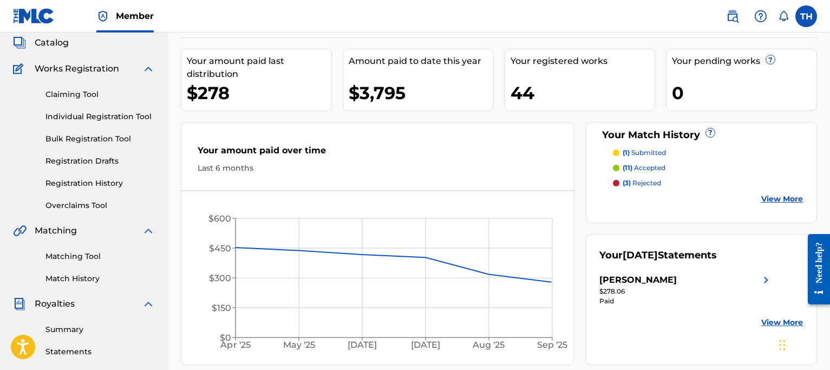
click at [82, 253] on link "Matching Tool" at bounding box center [99, 256] width 109 height 11
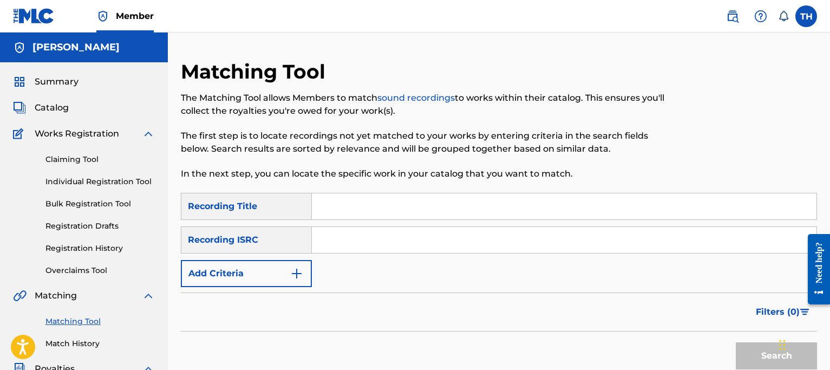
click at [360, 201] on input "Search Form" at bounding box center [564, 206] width 505 height 26
type input "Cake"
click at [267, 273] on button "Add Criteria" at bounding box center [246, 273] width 131 height 27
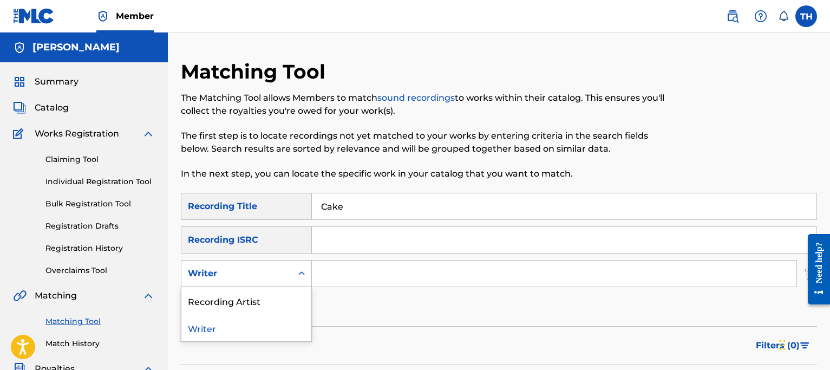
click at [248, 278] on div "Writer" at bounding box center [236, 273] width 97 height 13
click at [247, 295] on div "Recording Artist" at bounding box center [246, 300] width 130 height 27
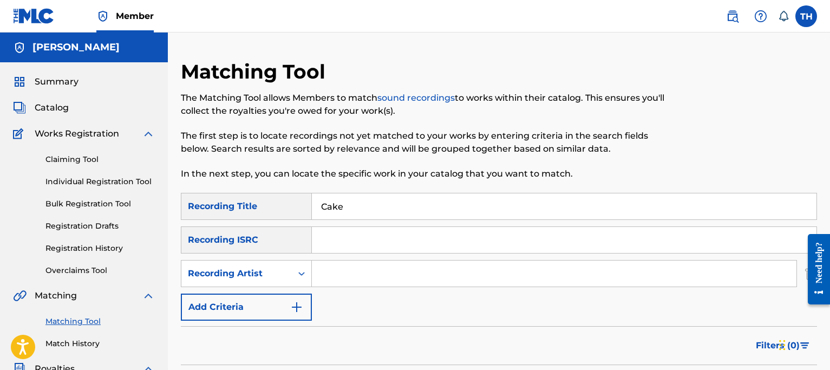
click at [341, 285] on input "Search Form" at bounding box center [554, 273] width 485 height 26
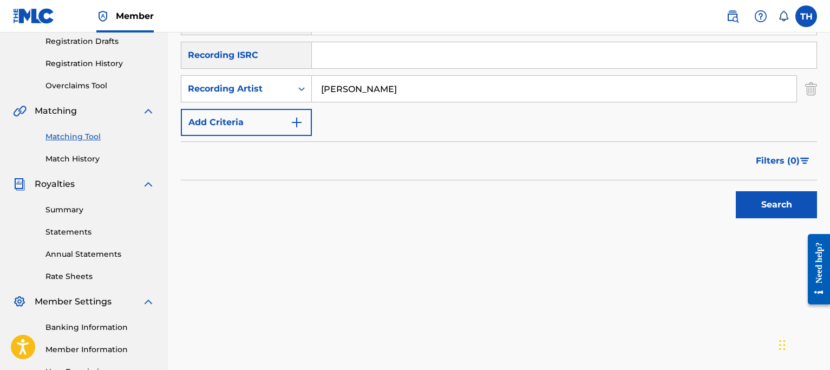
scroll to position [225, 0]
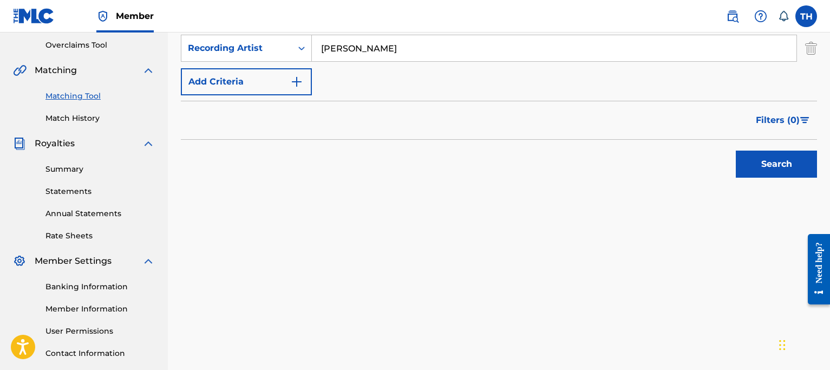
type input "Brennan Jones"
click at [769, 180] on div "Search" at bounding box center [773, 161] width 87 height 43
click at [772, 171] on button "Search" at bounding box center [776, 164] width 81 height 27
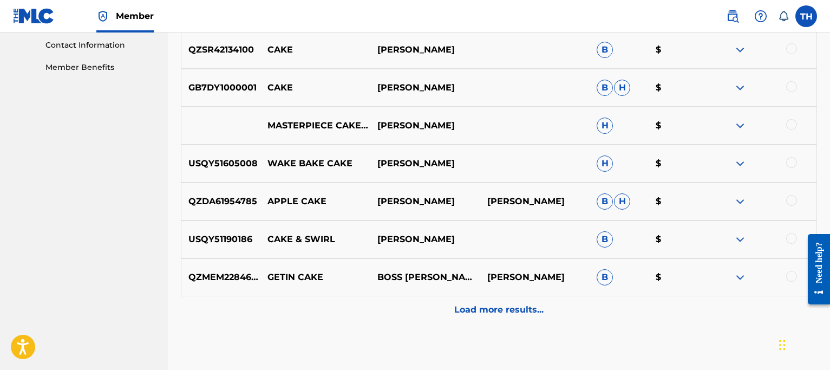
scroll to position [535, 0]
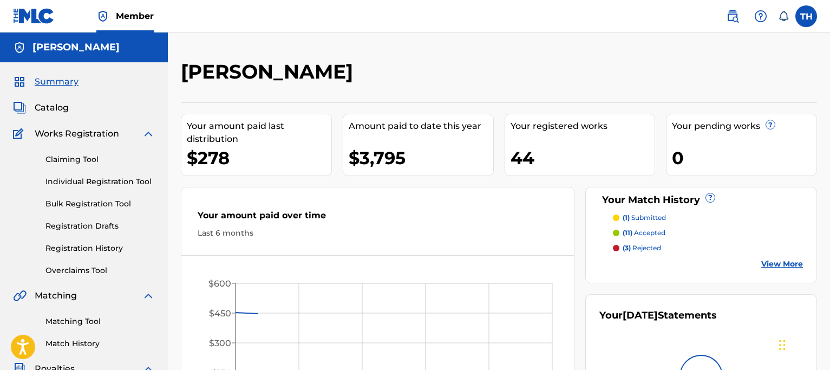
scroll to position [17, 0]
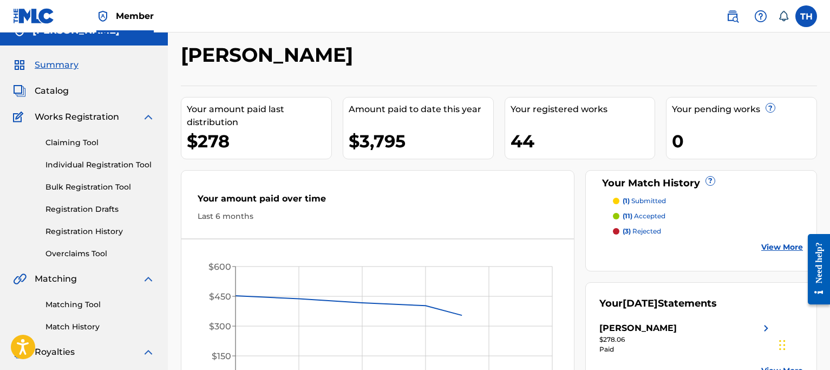
click at [86, 298] on div "Matching Tool Match History" at bounding box center [84, 308] width 142 height 47
click at [84, 301] on link "Matching Tool" at bounding box center [99, 304] width 109 height 11
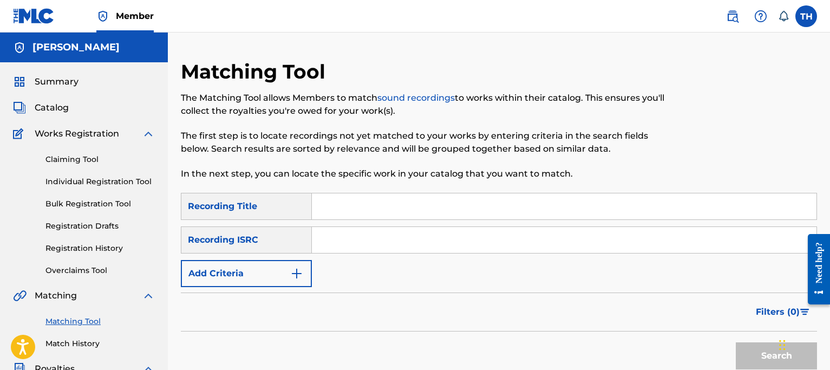
click at [355, 197] on input "Search Form" at bounding box center [564, 206] width 505 height 26
type input "CALL ON ME"
click at [260, 283] on button "Add Criteria" at bounding box center [246, 273] width 131 height 27
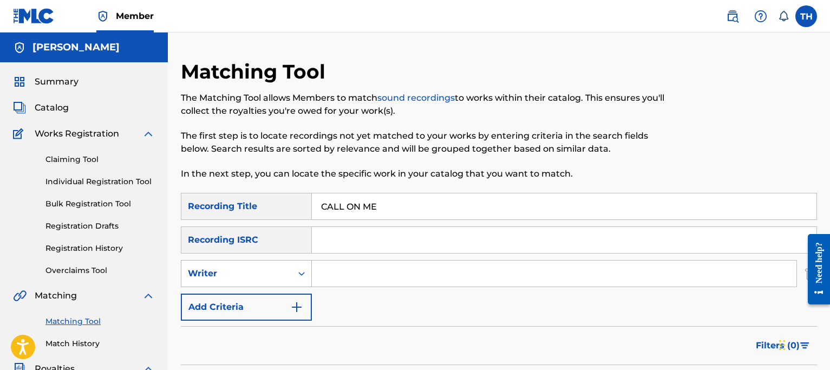
click at [253, 269] on div "Writer" at bounding box center [236, 273] width 97 height 13
click at [255, 301] on div "Recording Artist" at bounding box center [246, 300] width 130 height 27
click at [357, 293] on div "SearchWithCriteria57ae3e14-b3f1-470b-a930-b396fb41f507 Recording Title CALL ON …" at bounding box center [499, 257] width 636 height 128
click at [360, 284] on input "Search Form" at bounding box center [554, 273] width 485 height 26
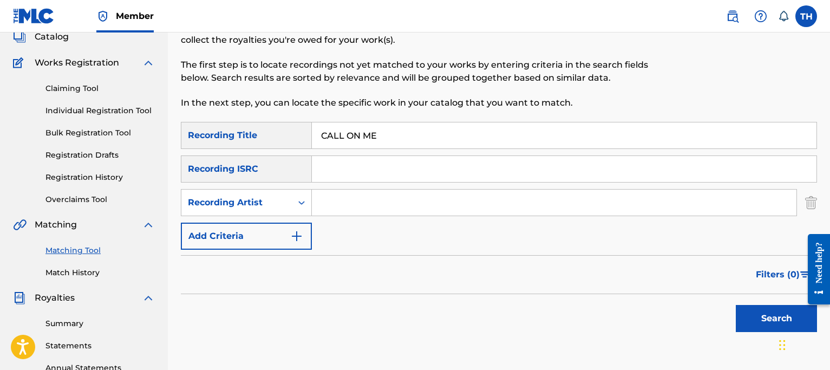
scroll to position [84, 0]
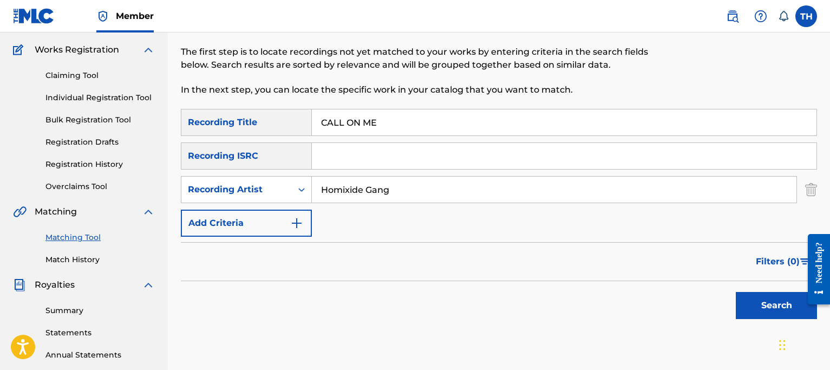
type input "Homixide Gang"
click at [741, 305] on button "Search" at bounding box center [776, 305] width 81 height 27
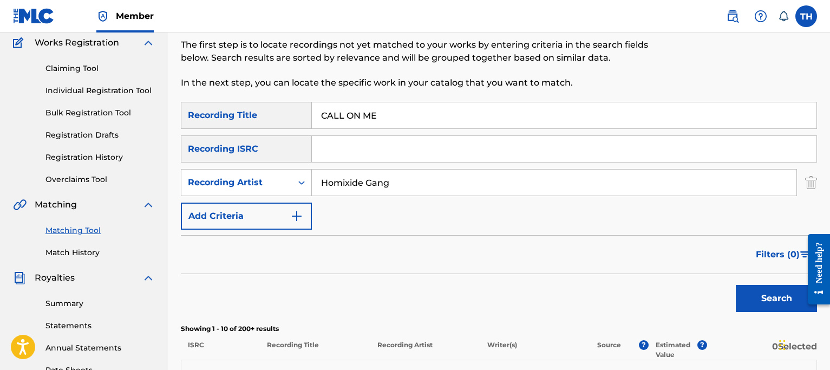
scroll to position [90, 0]
click at [420, 106] on input "CALL ON ME" at bounding box center [564, 116] width 505 height 26
type input "Can't feel my face"
drag, startPoint x: 452, startPoint y: 180, endPoint x: 291, endPoint y: 189, distance: 160.5
click at [291, 189] on div "SearchWithCriteriaece30061-c64d-4abb-a0fc-699f25f61faf Recording Artist Homixid…" at bounding box center [499, 182] width 636 height 27
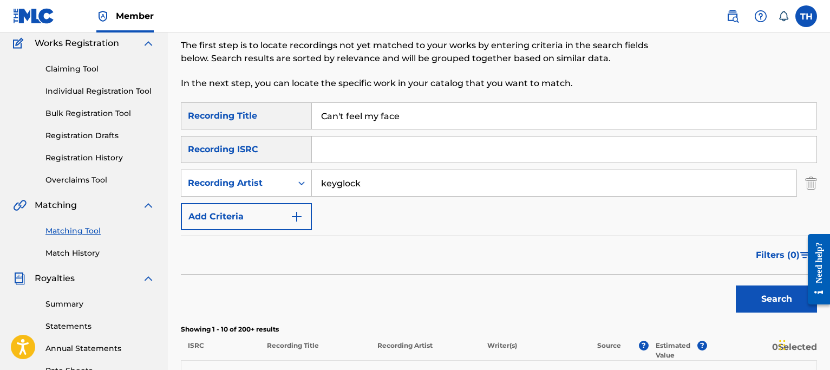
click at [744, 305] on button "Search" at bounding box center [776, 298] width 81 height 27
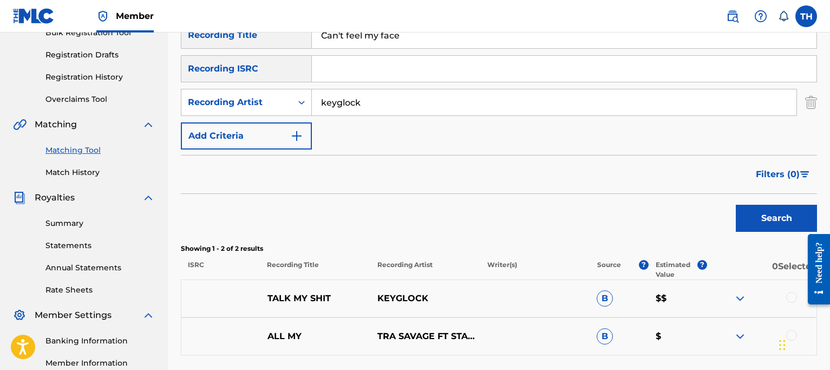
scroll to position [167, 0]
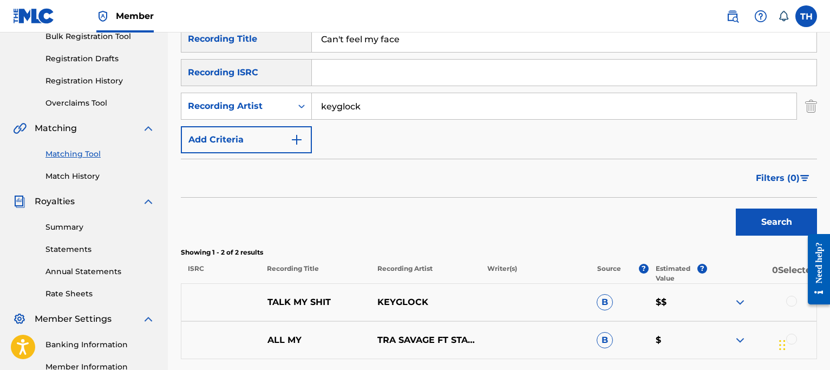
click at [432, 109] on input "keyglock" at bounding box center [554, 106] width 485 height 26
type input "j"
type input "key glock"
click at [736, 208] on button "Search" at bounding box center [776, 221] width 81 height 27
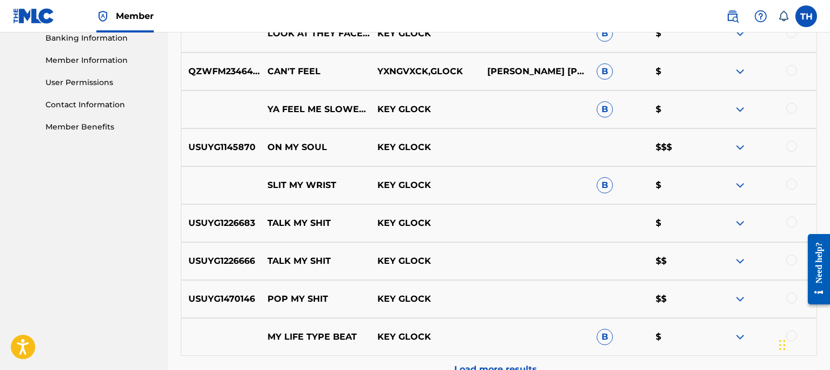
scroll to position [593, 0]
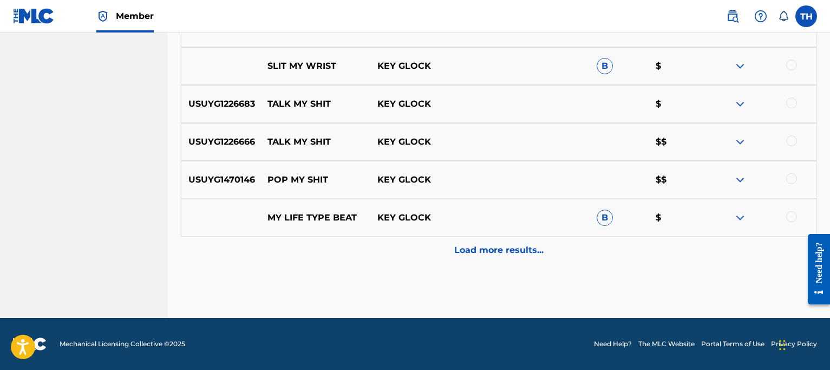
click at [526, 257] on div "Load more results..." at bounding box center [499, 250] width 636 height 27
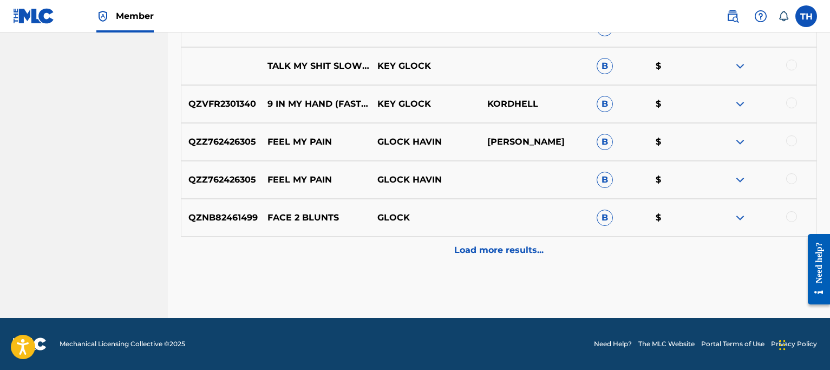
click at [513, 234] on div "QZNB82461499 FACE 2 BLUNTS GLOCK B $" at bounding box center [499, 218] width 636 height 38
click at [513, 253] on p "Load more results..." at bounding box center [498, 250] width 89 height 13
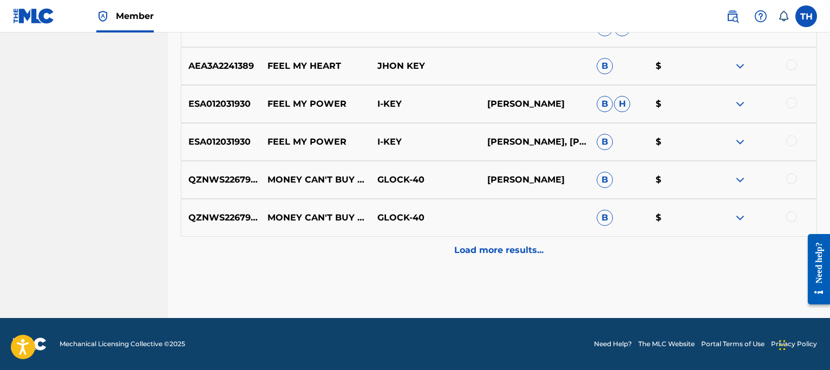
click at [513, 254] on p "Load more results..." at bounding box center [498, 250] width 89 height 13
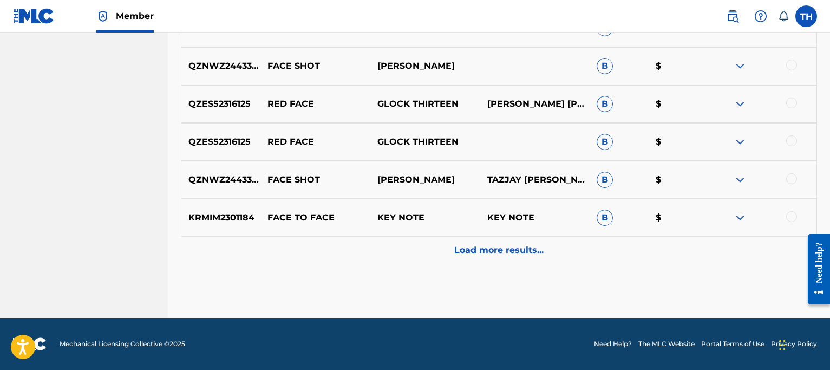
click at [513, 255] on p "Load more results..." at bounding box center [498, 250] width 89 height 13
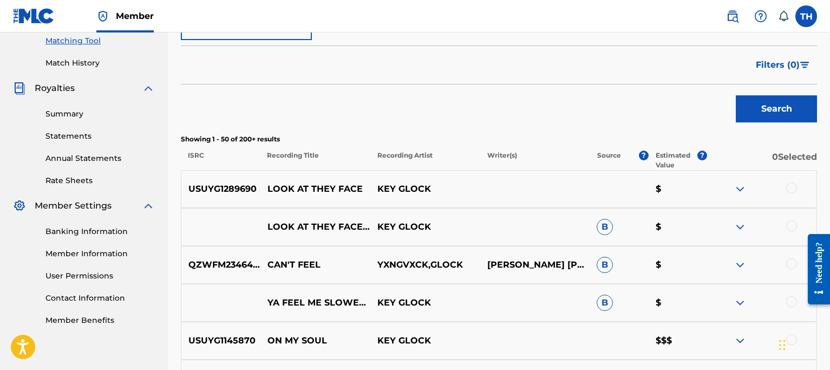
scroll to position [0, 0]
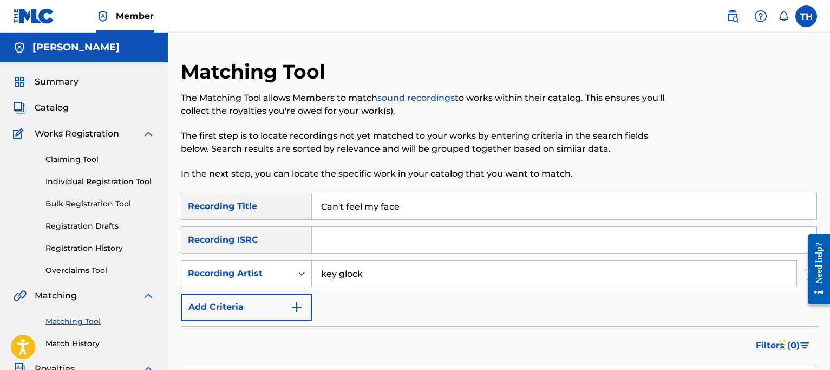
click at [365, 220] on div "SearchWithCriteria57ae3e14-b3f1-470b-a930-b396fb41f507 Recording Title Can't fe…" at bounding box center [499, 257] width 636 height 128
click at [365, 215] on input "Can't feel my face" at bounding box center [564, 206] width 505 height 26
type input "hot"
click at [378, 274] on input "key glock" at bounding box center [554, 273] width 485 height 26
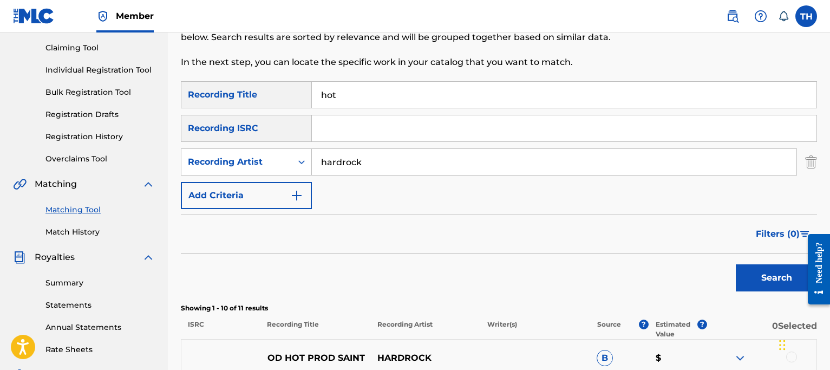
drag, startPoint x: 778, startPoint y: 274, endPoint x: 0, endPoint y: 48, distance: 810.3
click at [778, 274] on button "Search" at bounding box center [776, 277] width 81 height 27
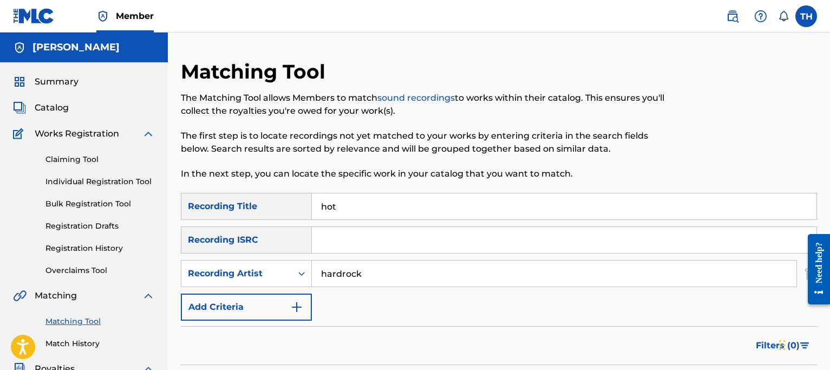
click at [374, 269] on input "hardrock" at bounding box center [554, 273] width 485 height 26
type input "southsidesilhouette"
drag, startPoint x: 275, startPoint y: 196, endPoint x: 240, endPoint y: 198, distance: 34.1
click at [240, 198] on div "SearchWithCriteria57ae3e14-b3f1-470b-a930-b396fb41f507 Recording Title hot" at bounding box center [499, 206] width 636 height 27
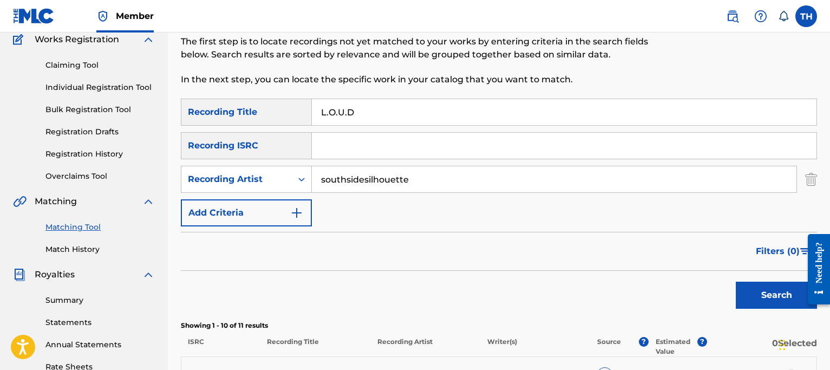
type input "L.O.U.D"
click at [771, 290] on button "Search" at bounding box center [776, 295] width 81 height 27
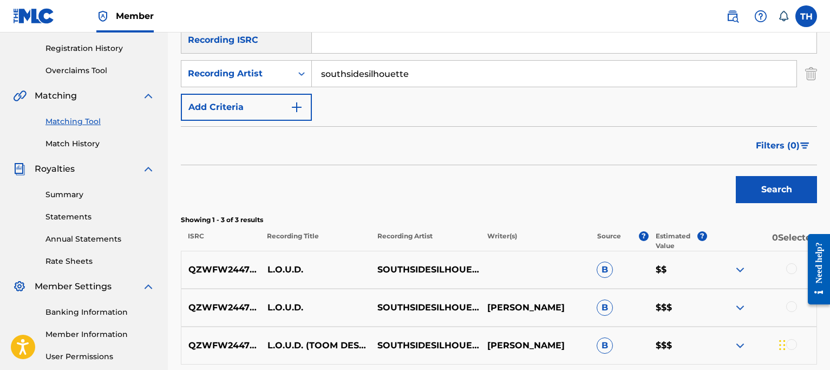
scroll to position [203, 0]
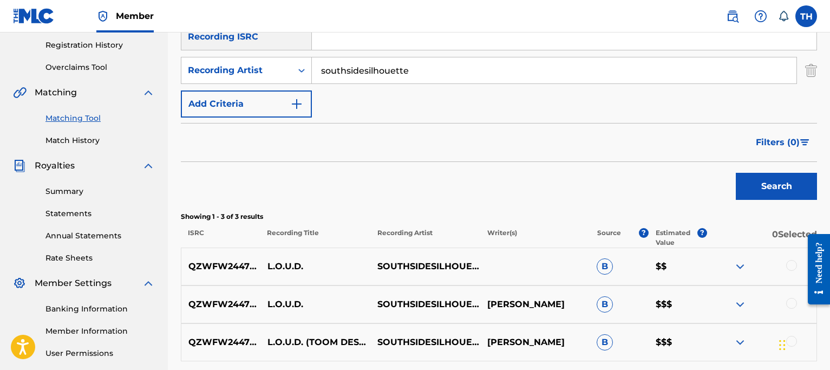
click at [793, 264] on div at bounding box center [791, 265] width 11 height 11
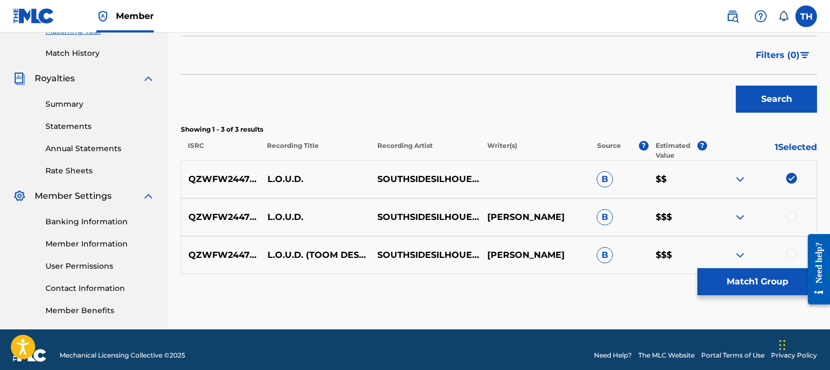
scroll to position [291, 0]
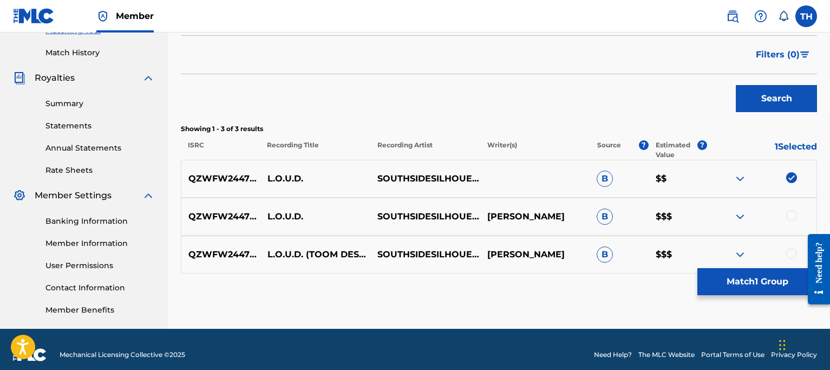
click at [792, 211] on div at bounding box center [791, 215] width 11 height 11
click at [793, 252] on div at bounding box center [791, 253] width 11 height 11
click at [762, 287] on button "Match 3 Groups" at bounding box center [757, 281] width 120 height 27
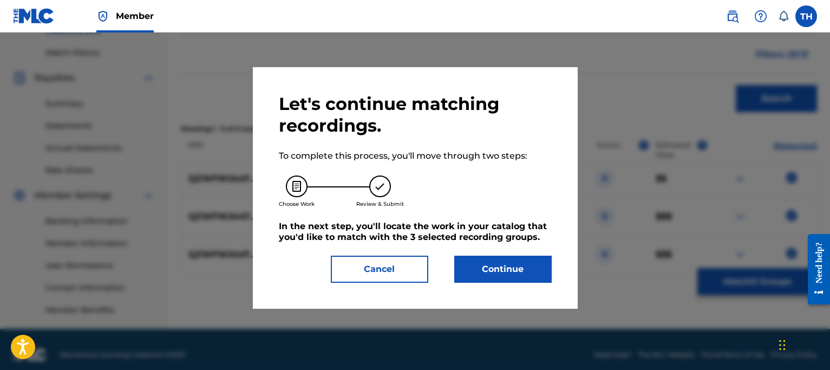
click at [503, 267] on button "Continue" at bounding box center [502, 269] width 97 height 27
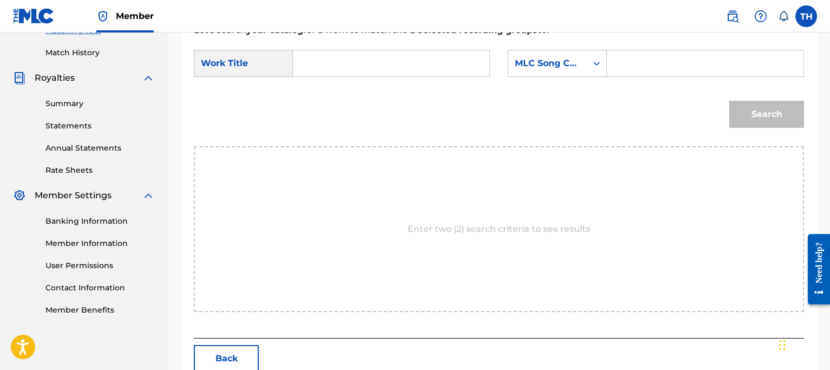
scroll to position [192, 0]
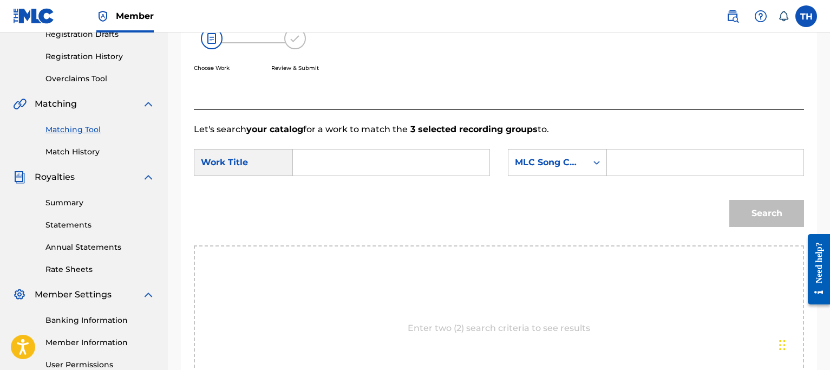
click at [374, 170] on input "Search Form" at bounding box center [391, 162] width 178 height 26
type input ">"
click at [337, 185] on strong "l.o.u.d" at bounding box center [324, 186] width 27 height 10
type input "l.o.u.d"
click at [671, 159] on input "Search Form" at bounding box center [705, 162] width 178 height 26
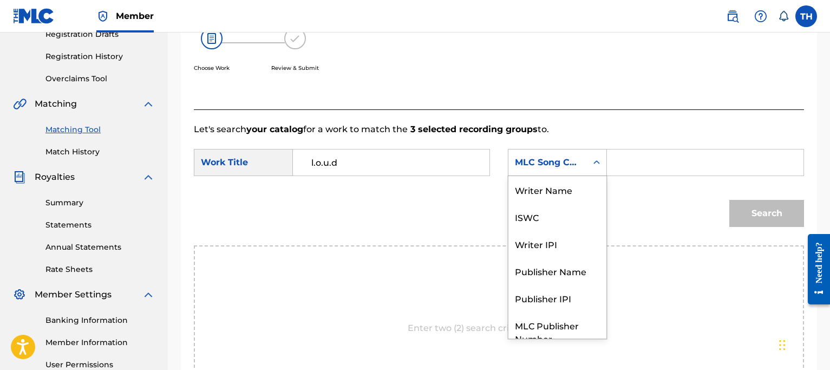
click at [559, 160] on div "MLC Song Code" at bounding box center [548, 162] width 66 height 13
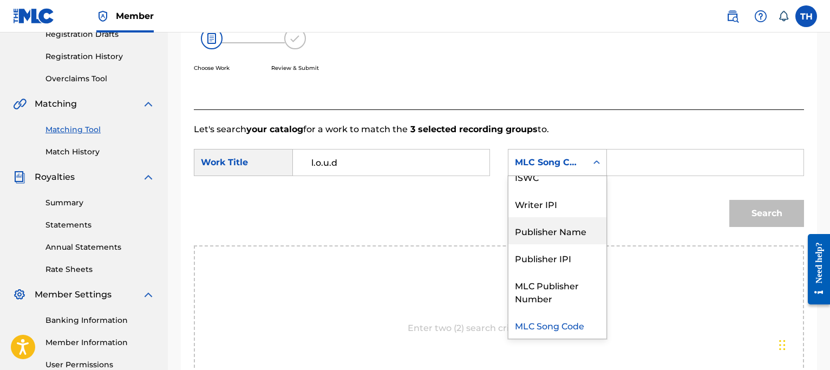
click at [561, 229] on div "Publisher Name" at bounding box center [557, 230] width 98 height 27
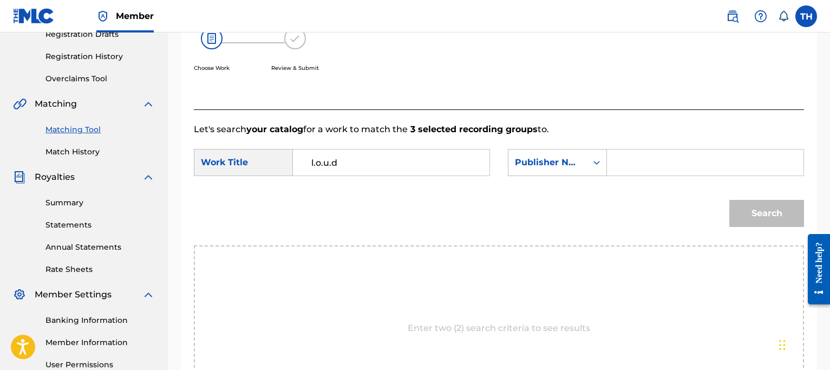
click at [629, 166] on input "Search Form" at bounding box center [705, 162] width 178 height 26
type input "Thomas Herrick"
click at [764, 206] on button "Search" at bounding box center [766, 213] width 75 height 27
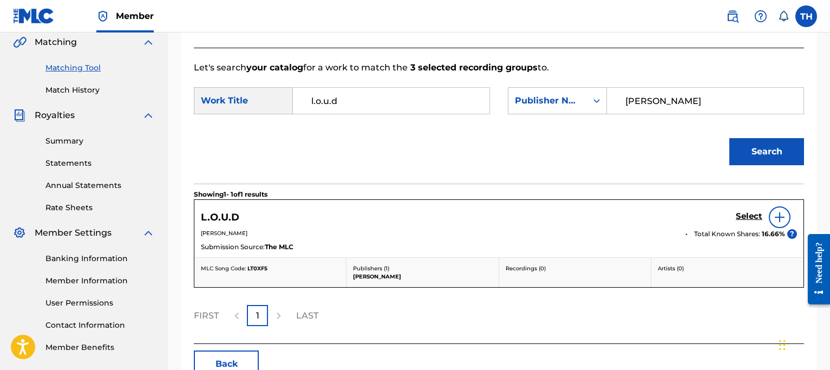
scroll to position [256, 0]
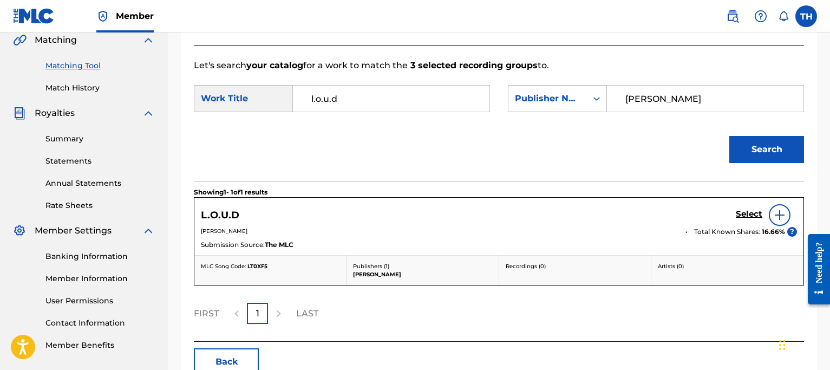
click at [751, 217] on h5 "Select" at bounding box center [749, 214] width 27 height 10
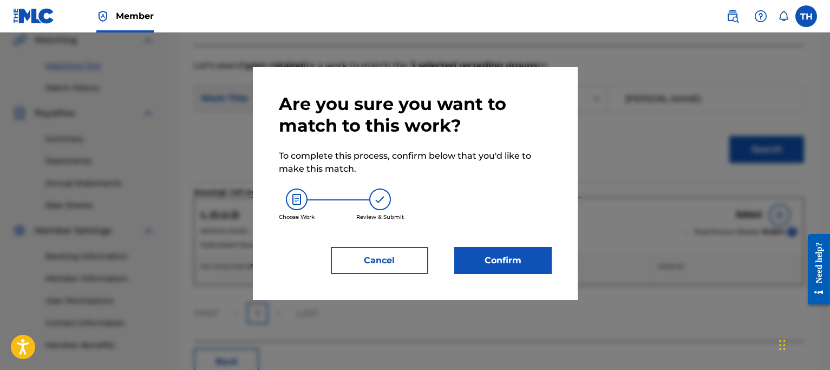
click at [532, 272] on button "Confirm" at bounding box center [502, 260] width 97 height 27
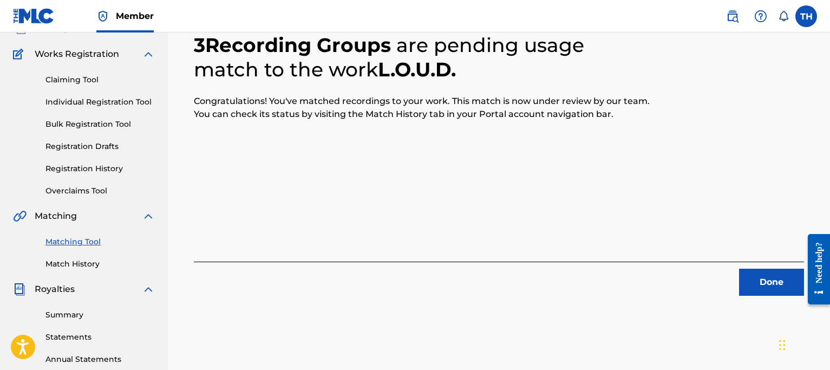
scroll to position [93, 0]
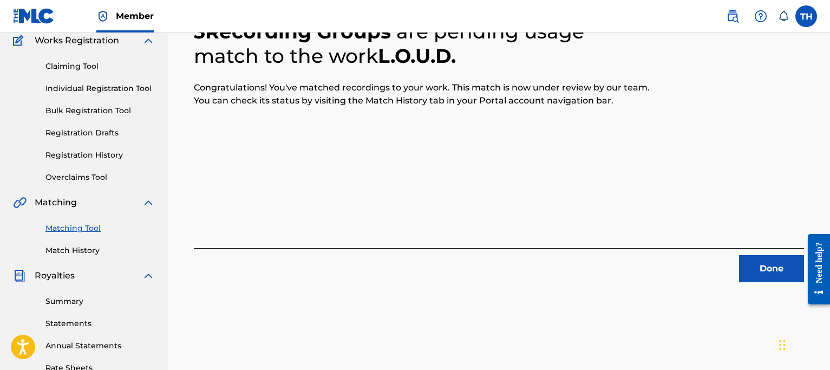
click at [759, 278] on button "Done" at bounding box center [771, 268] width 65 height 27
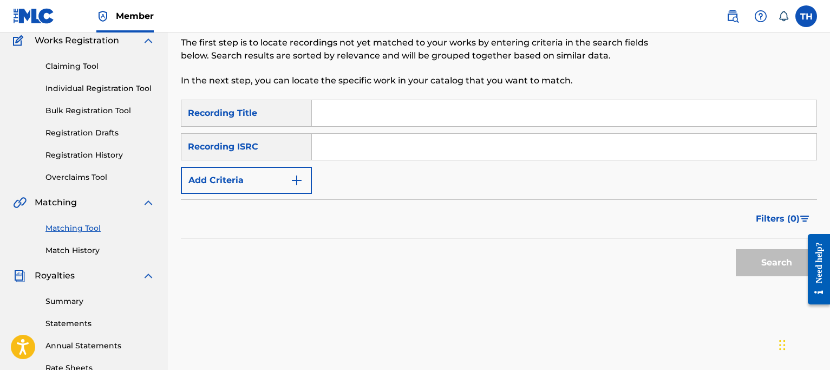
click at [354, 122] on input "Search Form" at bounding box center [564, 113] width 505 height 26
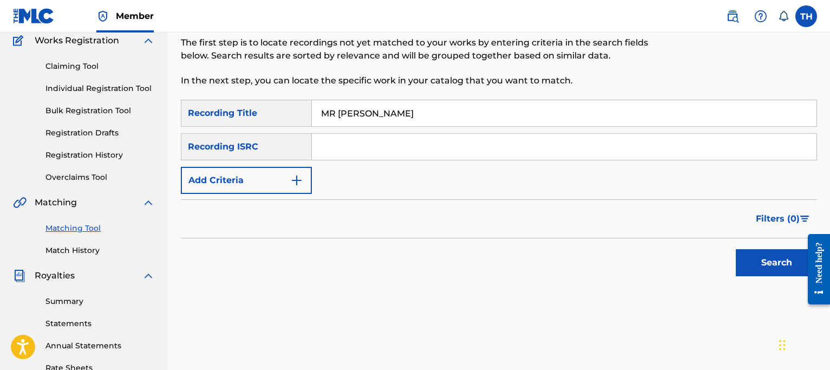
type input "MR SPENDALOT"
click at [789, 260] on button "Search" at bounding box center [776, 262] width 81 height 27
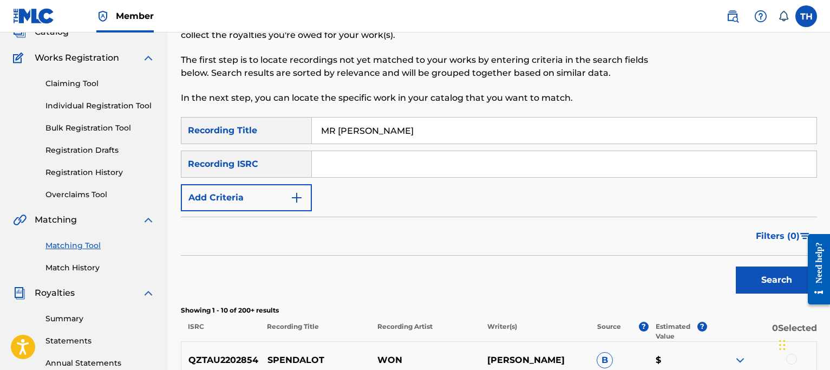
scroll to position [18, 0]
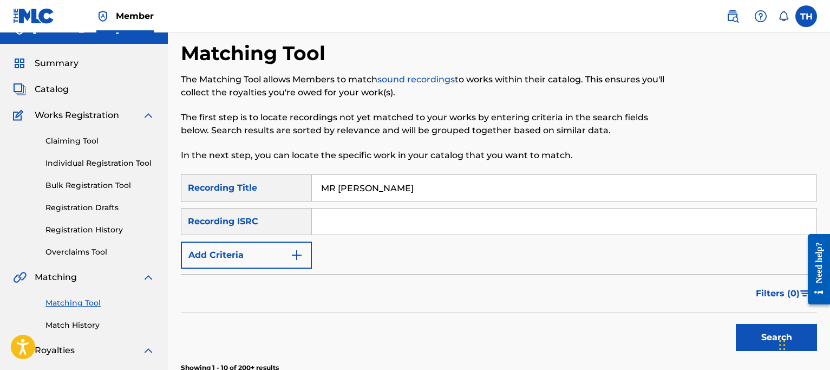
click at [293, 246] on button "Add Criteria" at bounding box center [246, 254] width 131 height 27
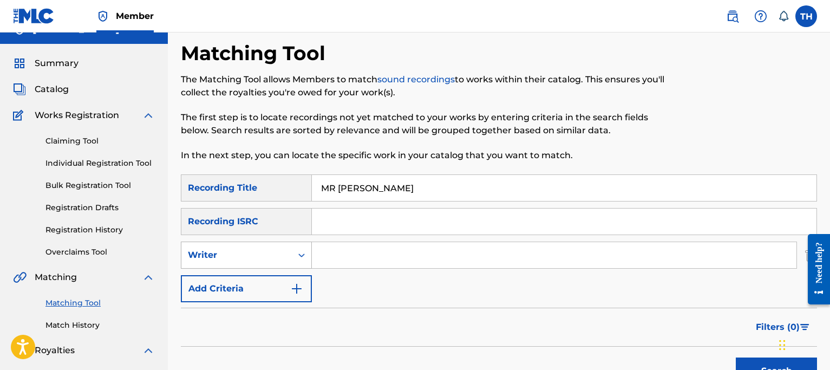
click at [279, 256] on div "Writer" at bounding box center [236, 255] width 97 height 13
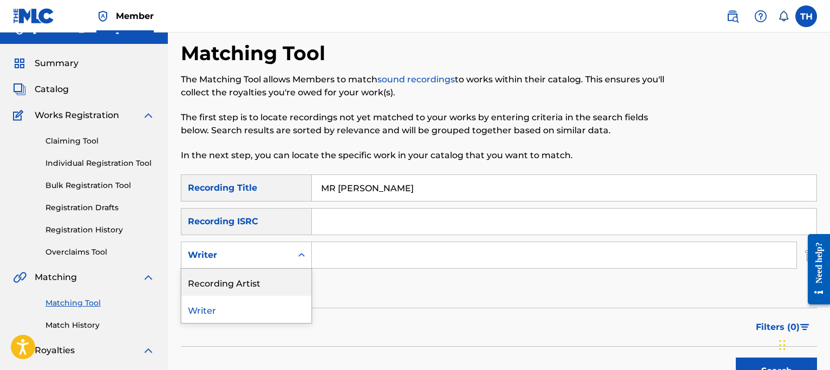
click at [272, 291] on div "Recording Artist" at bounding box center [246, 282] width 130 height 27
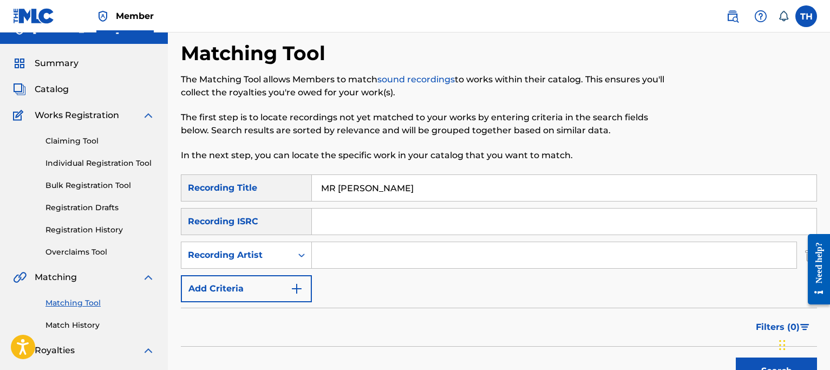
click at [342, 240] on div "SearchWithCriteria57ae3e14-b3f1-470b-a930-b396fb41f507 Recording Title MR SPEND…" at bounding box center [499, 238] width 636 height 128
click at [338, 246] on input "Search Form" at bounding box center [554, 255] width 485 height 26
type input "Hardrock"
click at [736, 357] on button "Search" at bounding box center [776, 370] width 81 height 27
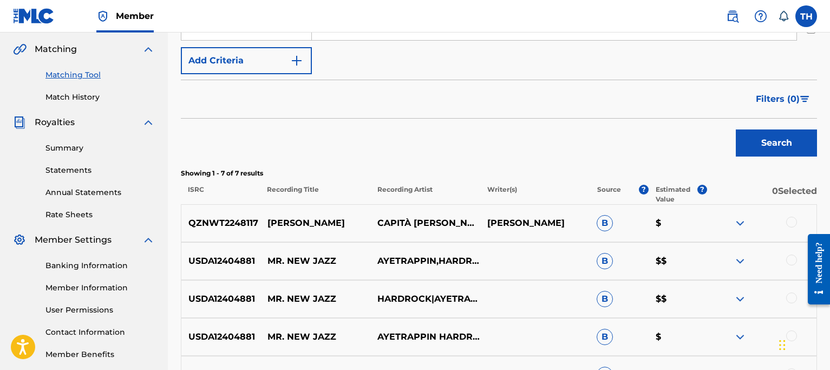
scroll to position [0, 0]
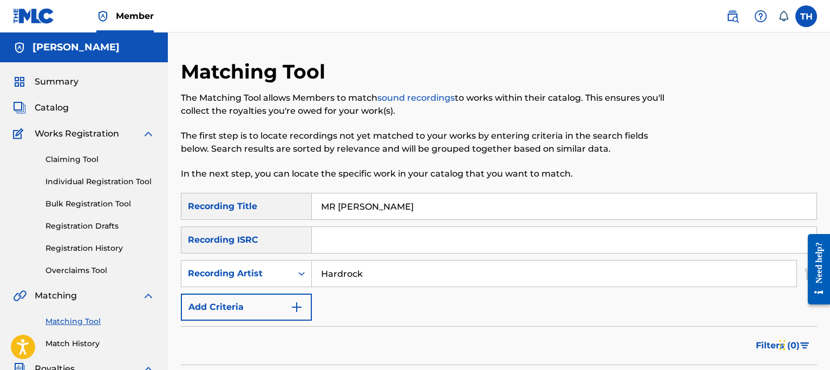
click at [356, 189] on div "Matching Tool The Matching Tool allows Members to match sound recordings to wor…" at bounding box center [426, 126] width 490 height 133
click at [362, 200] on input "MR SPENDALOT" at bounding box center [564, 206] width 505 height 26
type input "Muddy"
click at [370, 270] on input "Hardrock" at bounding box center [554, 273] width 485 height 26
type input "maxon"
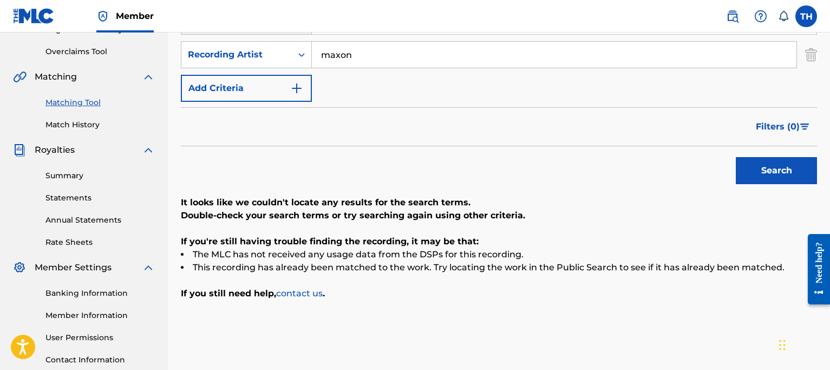
click at [770, 173] on button "Search" at bounding box center [776, 170] width 81 height 27
